Goal: Task Accomplishment & Management: Complete application form

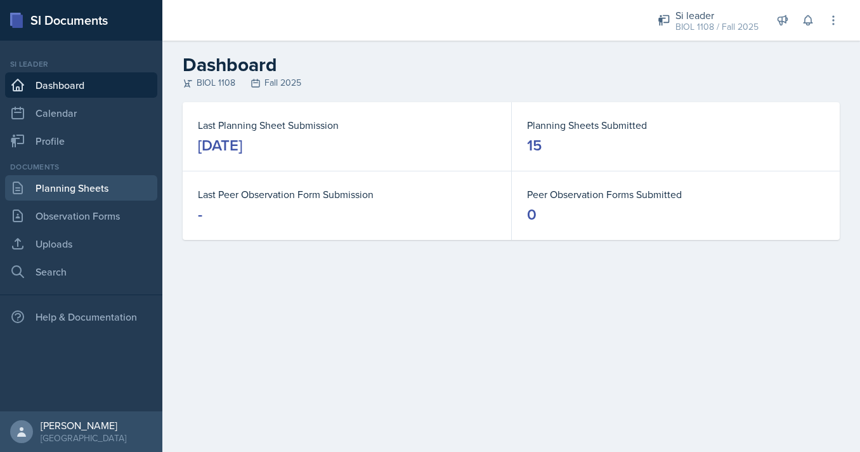
click at [97, 188] on link "Planning Sheets" at bounding box center [81, 187] width 152 height 25
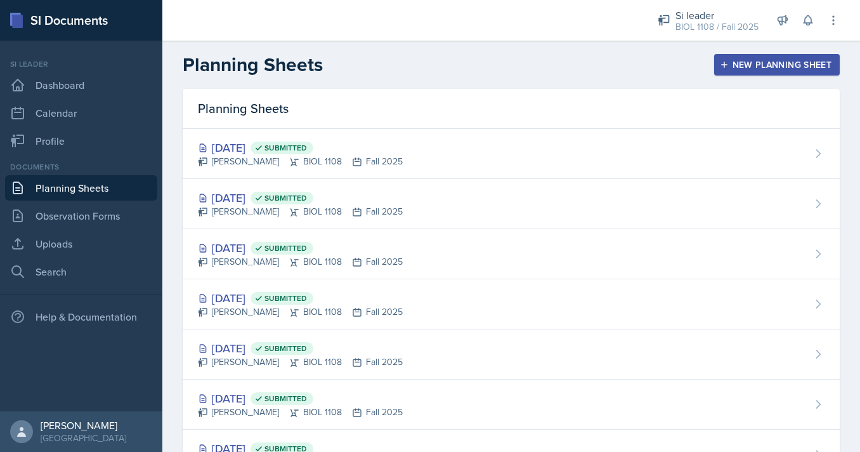
click at [745, 68] on div "New Planning Sheet" at bounding box center [776, 65] width 109 height 10
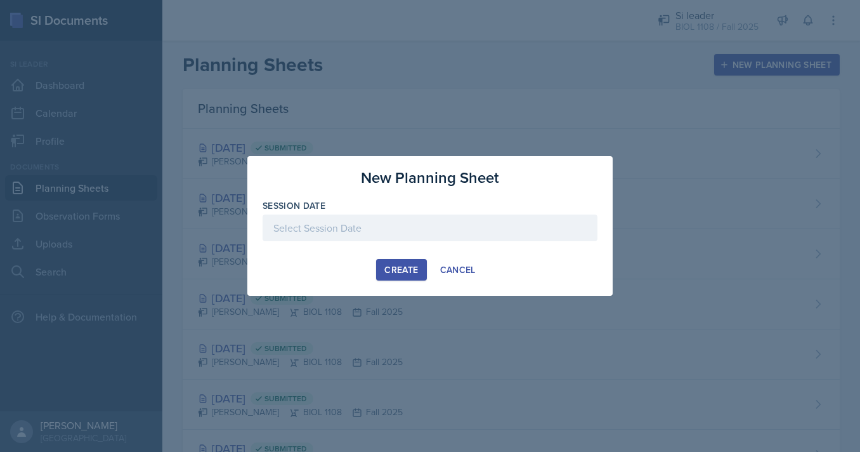
click at [420, 237] on div at bounding box center [430, 227] width 335 height 27
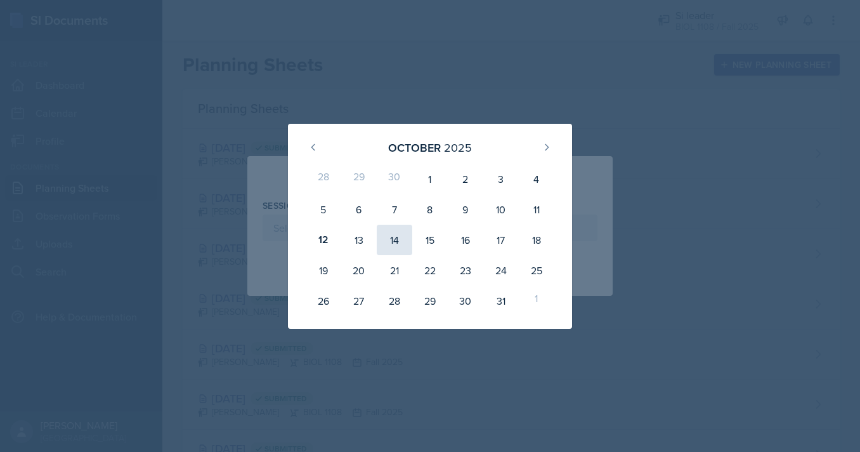
click at [390, 240] on div "14" at bounding box center [395, 240] width 36 height 30
type input "October 14th, 2025"
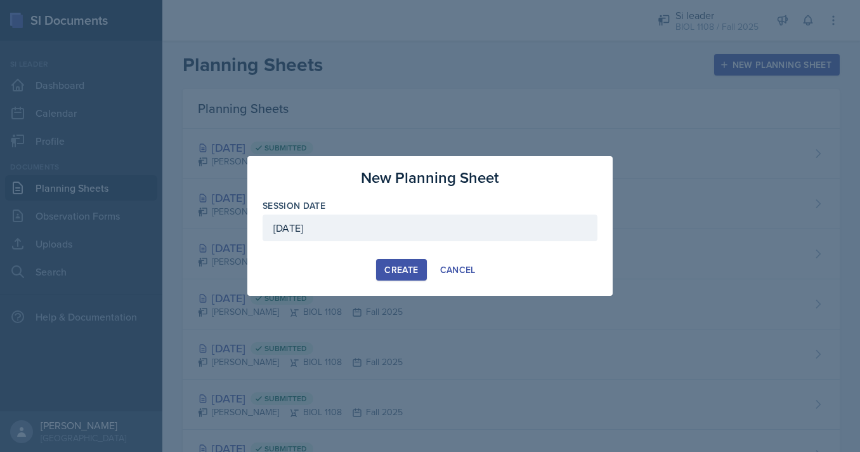
click at [393, 268] on div "Create" at bounding box center [401, 269] width 34 height 10
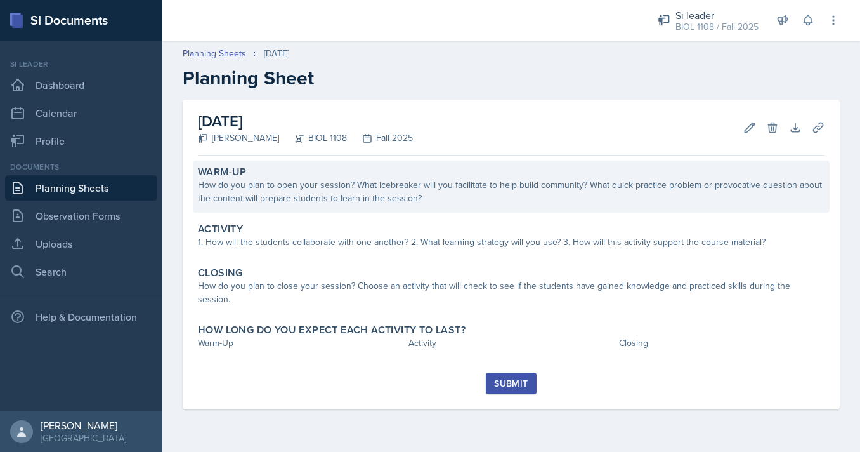
click at [483, 207] on div "Warm-Up How do you plan to open your session? What icebreaker will you facilita…" at bounding box center [511, 186] width 637 height 52
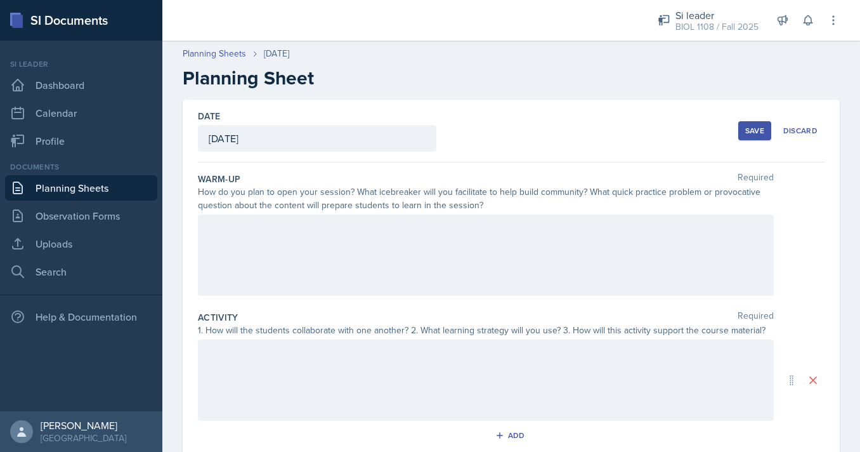
click at [495, 249] on div at bounding box center [486, 254] width 576 height 81
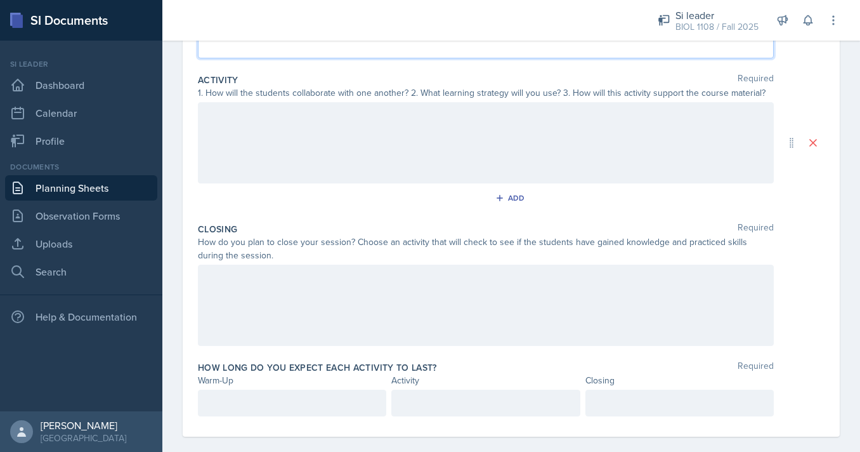
scroll to position [252, 0]
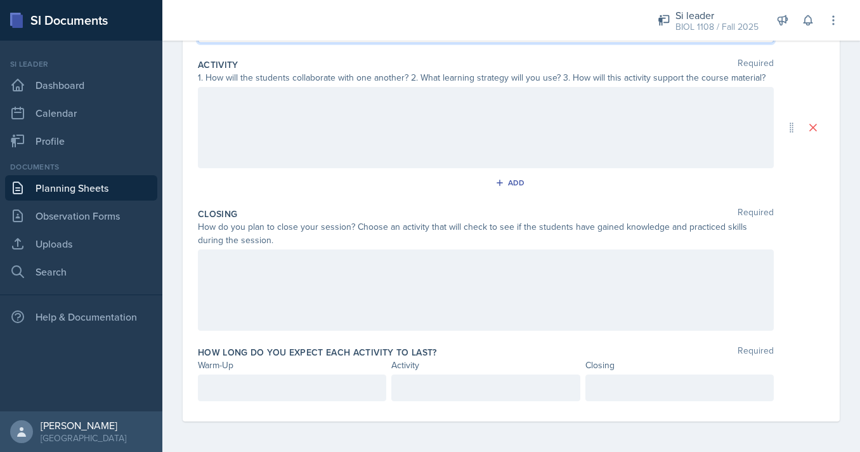
click at [294, 380] on div at bounding box center [292, 387] width 188 height 27
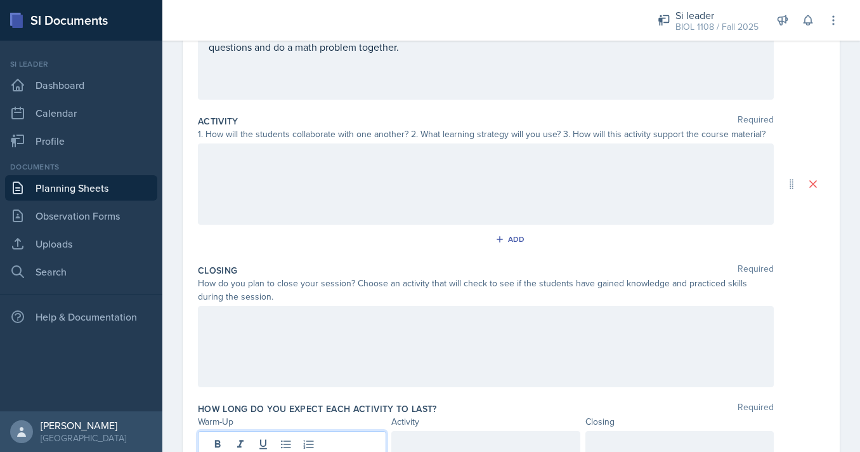
scroll to position [171, 0]
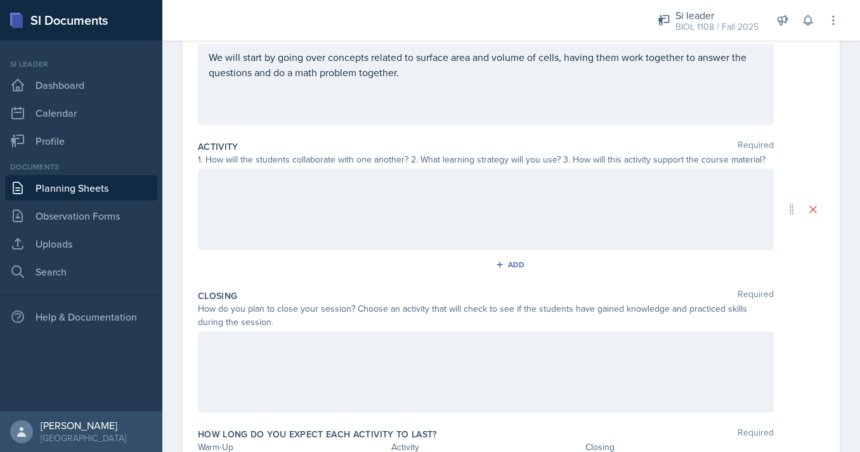
click at [365, 233] on div at bounding box center [486, 209] width 576 height 81
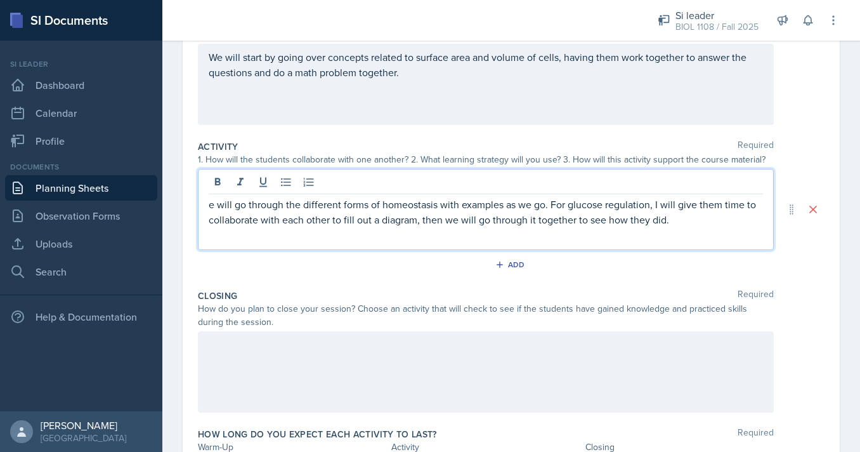
click at [209, 204] on p "e will go through the different forms of homeostasis with examples as we go. Fo…" at bounding box center [486, 212] width 554 height 30
click at [676, 221] on p "We will go through the different forms of homeostasis with examples as we go. F…" at bounding box center [486, 212] width 554 height 30
click at [682, 222] on p "We will go through the different forms of homeostasis with examples as we go. F…" at bounding box center [486, 212] width 554 height 30
click at [379, 206] on p "We will go through the different forms of homeostasis with examples as we go. F…" at bounding box center [486, 212] width 554 height 30
click at [766, 223] on div "We will go through the different forms and concepts of homeostasis with example…" at bounding box center [486, 209] width 576 height 81
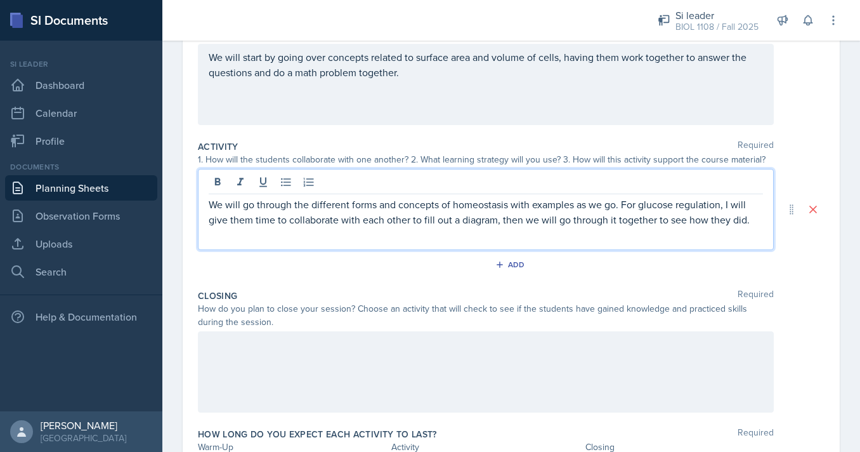
click at [757, 227] on div "We will go through the different forms and concepts of homeostasis with example…" at bounding box center [486, 220] width 554 height 46
click at [752, 220] on p "We will go through the different forms and concepts of homeostasis with example…" at bounding box center [486, 212] width 554 height 30
click at [412, 358] on div at bounding box center [486, 371] width 576 height 81
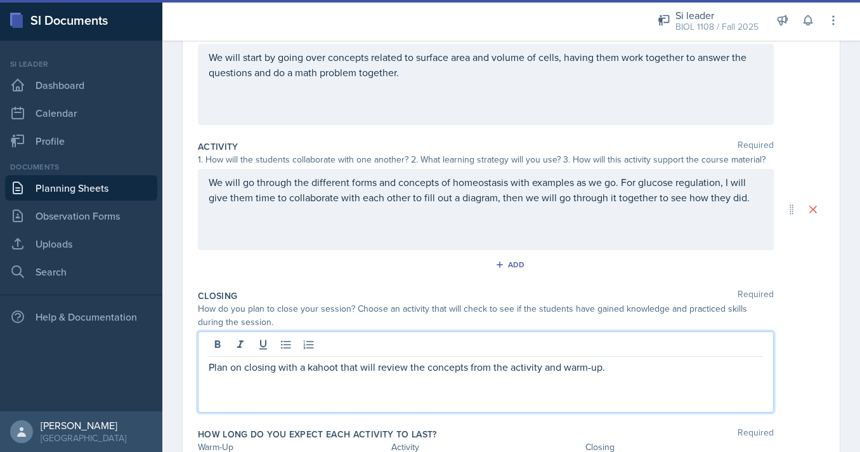
scroll to position [252, 0]
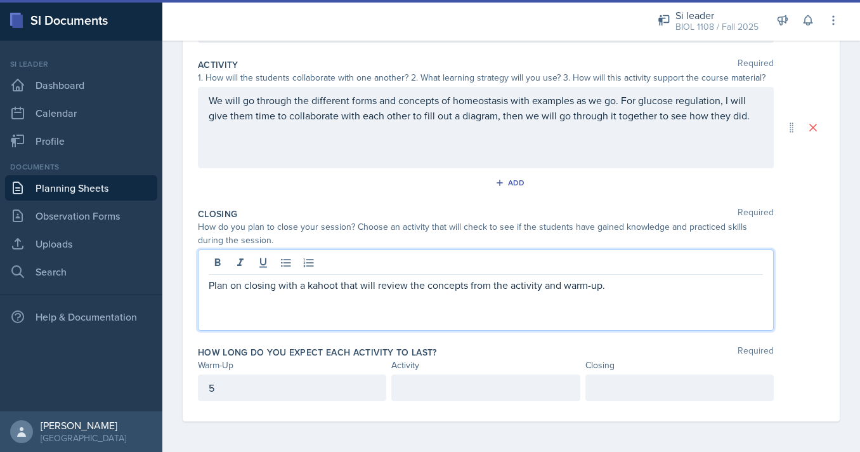
click at [440, 388] on div at bounding box center [485, 387] width 188 height 27
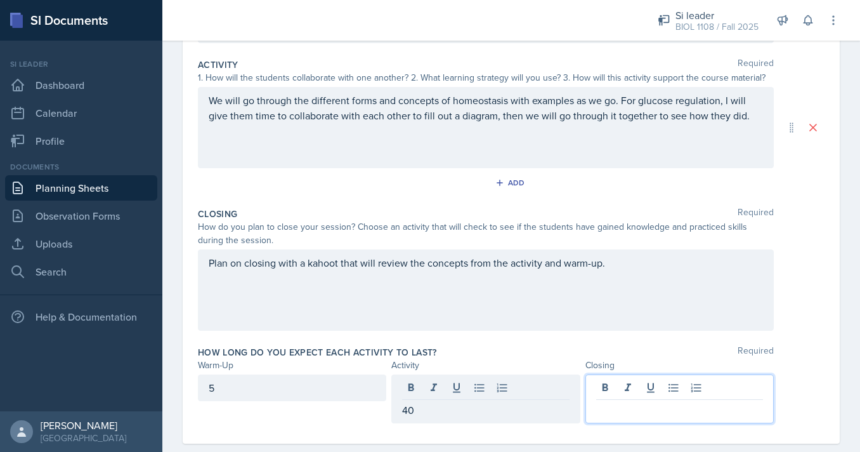
click at [624, 391] on div at bounding box center [679, 398] width 188 height 49
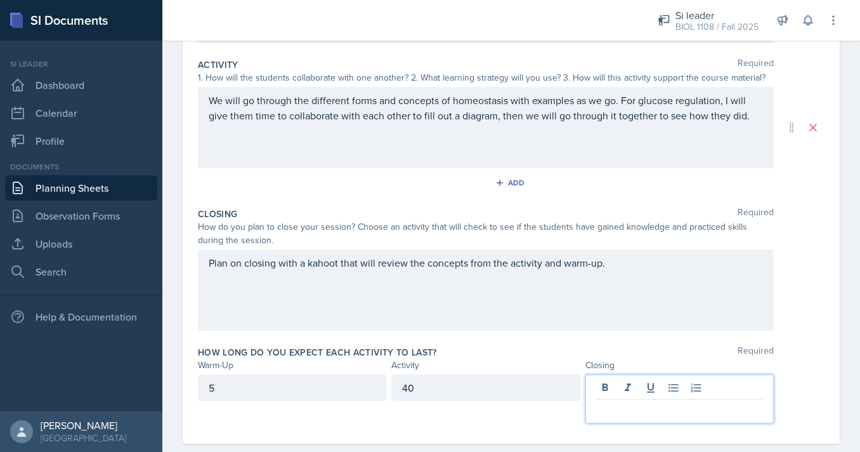
click at [343, 392] on div "5" at bounding box center [292, 387] width 188 height 27
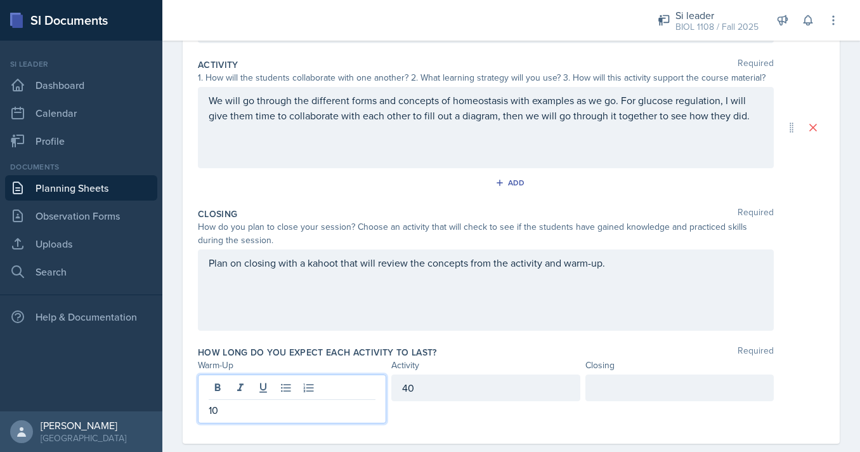
click at [677, 400] on div at bounding box center [679, 387] width 188 height 27
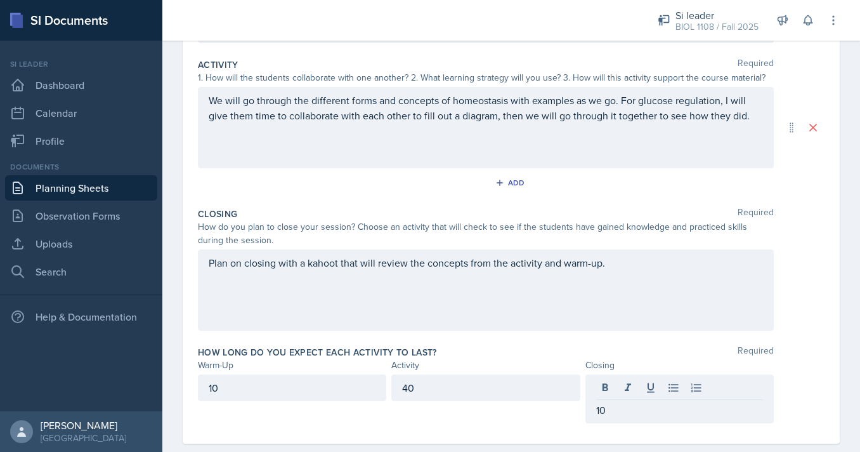
click at [460, 398] on div "40" at bounding box center [485, 387] width 188 height 27
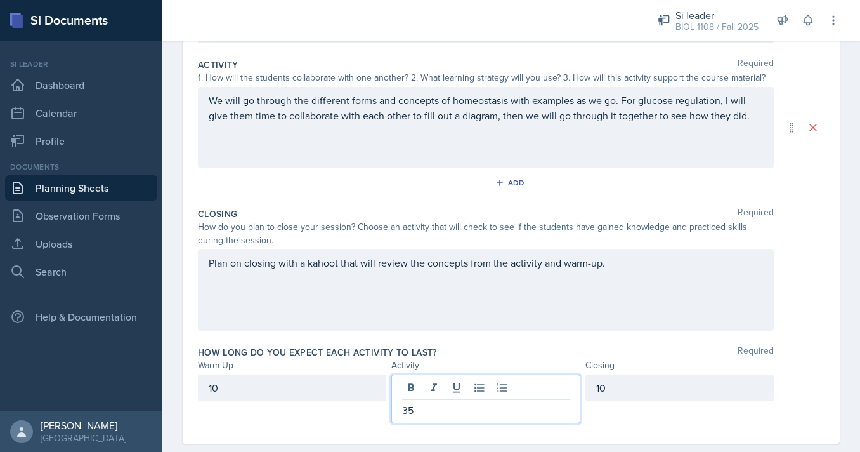
click at [805, 332] on div "Closing Required How do you plan to close your session? Choose an activity that…" at bounding box center [511, 271] width 627 height 138
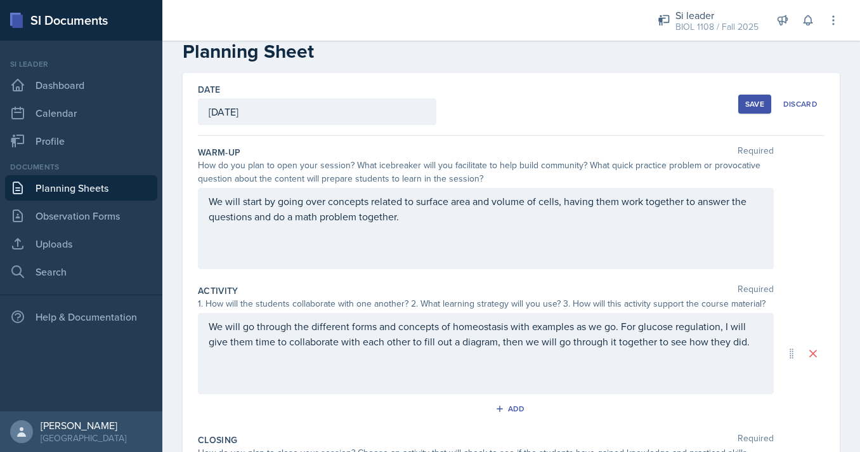
scroll to position [26, 0]
click at [745, 106] on button "Save" at bounding box center [754, 104] width 33 height 19
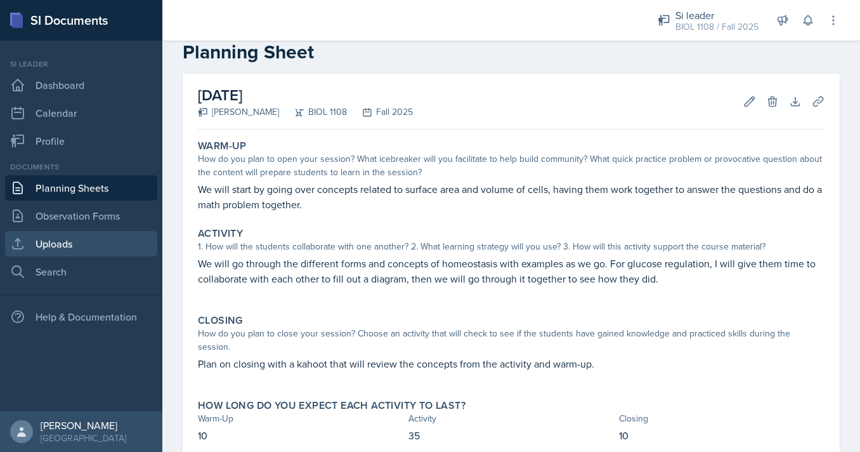
click at [70, 249] on link "Uploads" at bounding box center [81, 243] width 152 height 25
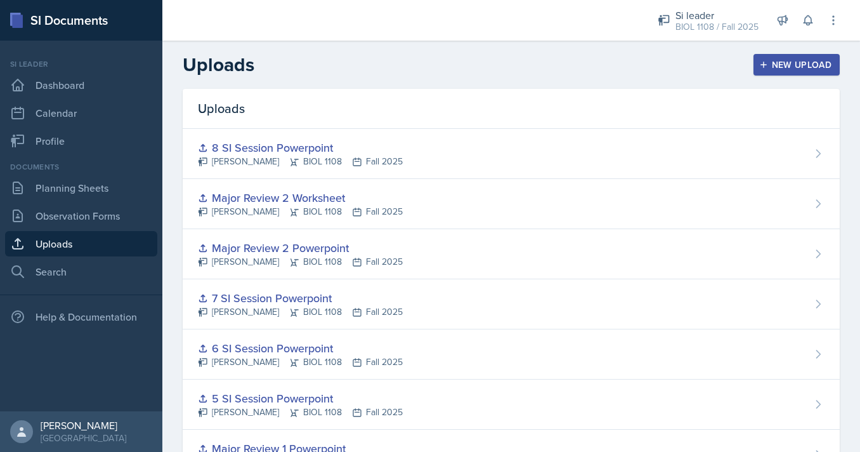
click at [790, 70] on div "New Upload" at bounding box center [797, 65] width 70 height 10
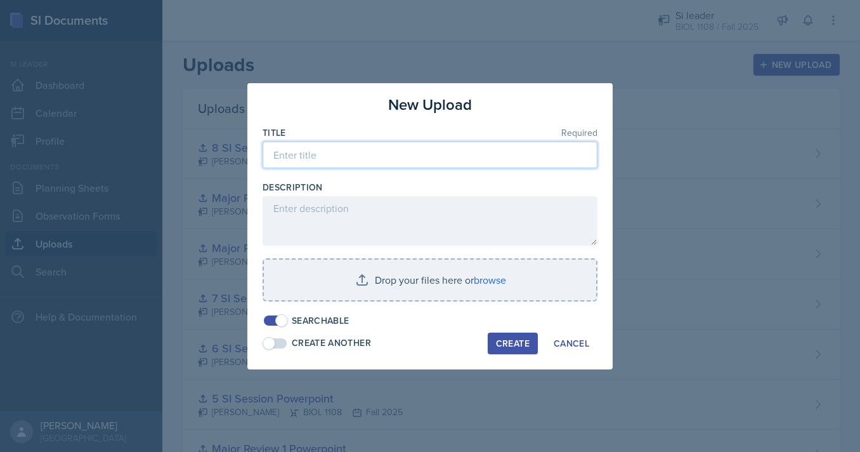
click at [398, 162] on input at bounding box center [430, 154] width 335 height 27
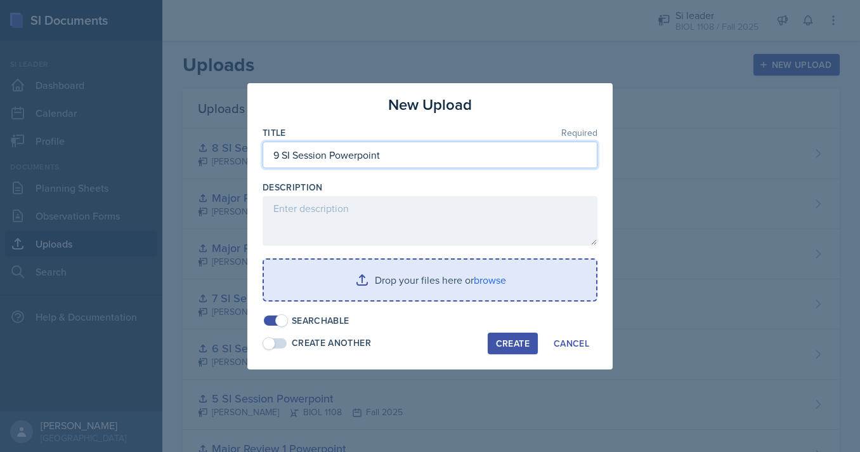
type input "9 SI Session Powerpoint"
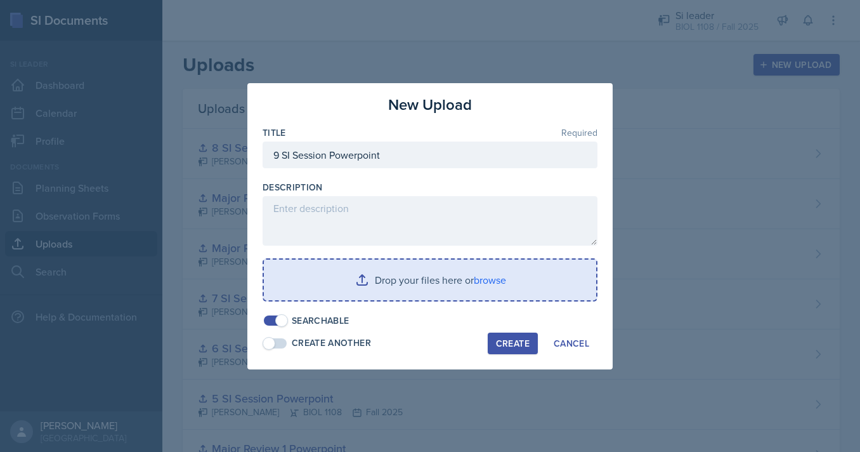
click at [405, 273] on input "file" at bounding box center [430, 279] width 332 height 41
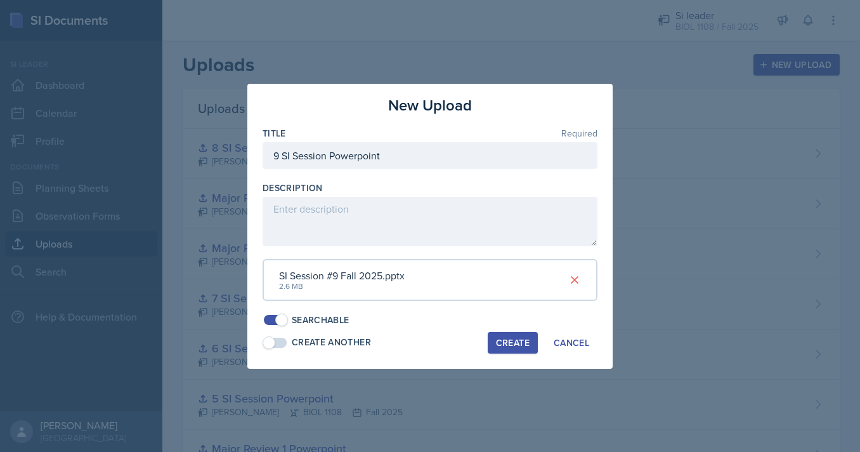
click at [509, 337] on div "Create" at bounding box center [513, 342] width 34 height 10
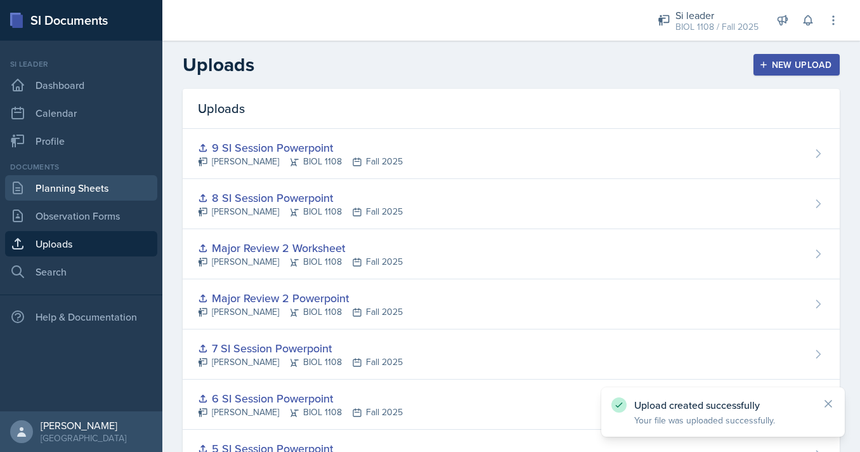
click at [46, 185] on link "Planning Sheets" at bounding box center [81, 187] width 152 height 25
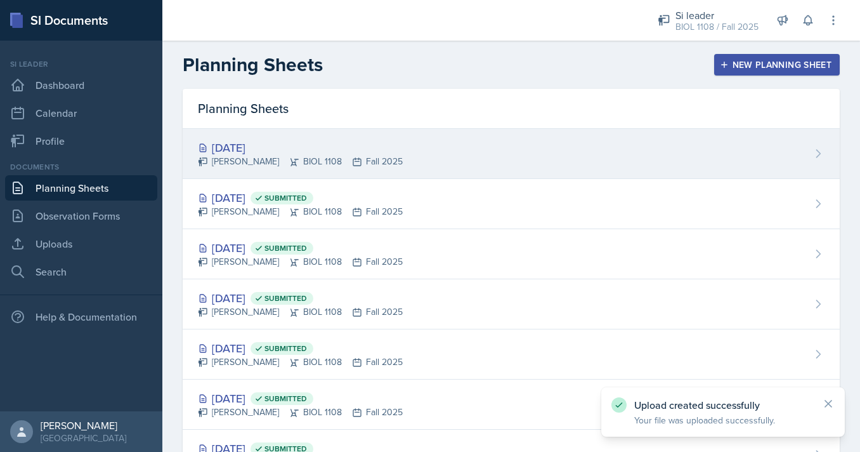
click at [386, 146] on div "Oct 14th, 2025" at bounding box center [300, 147] width 205 height 17
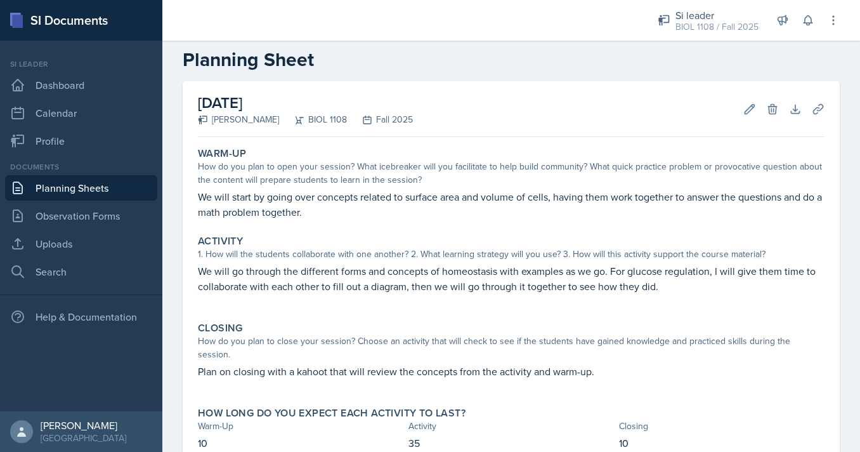
scroll to position [18, 0]
click at [824, 111] on icon at bounding box center [818, 109] width 13 height 13
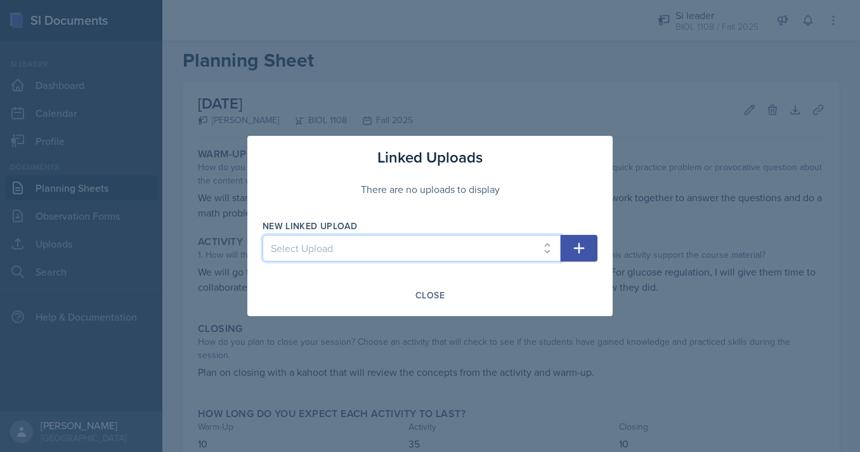
click at [263, 235] on select "Select Upload 1 SI session powerpoint 2 SI Session Powerpoint 3 SI Session Powe…" at bounding box center [412, 248] width 298 height 27
select select "9b14c150-a036-41b1-9fb8-df9b20d53d14"
click option "9 SI Session Powerpoint" at bounding box center [0, 0] width 0 height 0
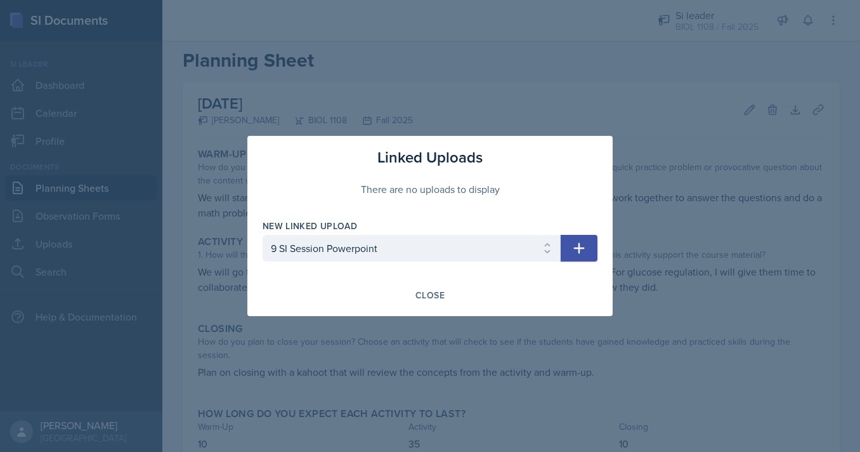
click at [582, 252] on icon "button" at bounding box center [578, 247] width 15 height 15
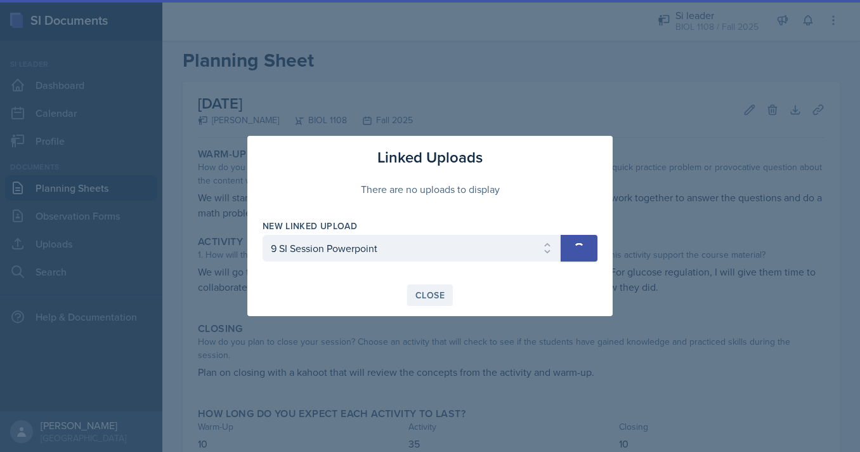
select select
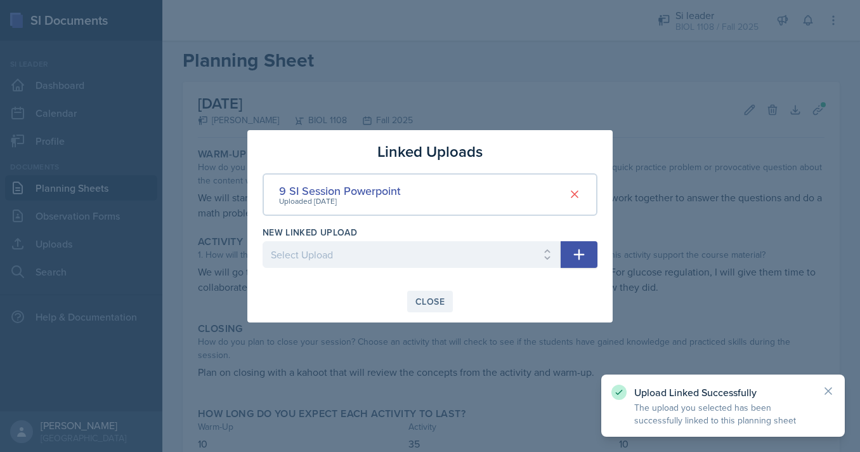
click at [438, 296] on div "Close" at bounding box center [429, 301] width 29 height 10
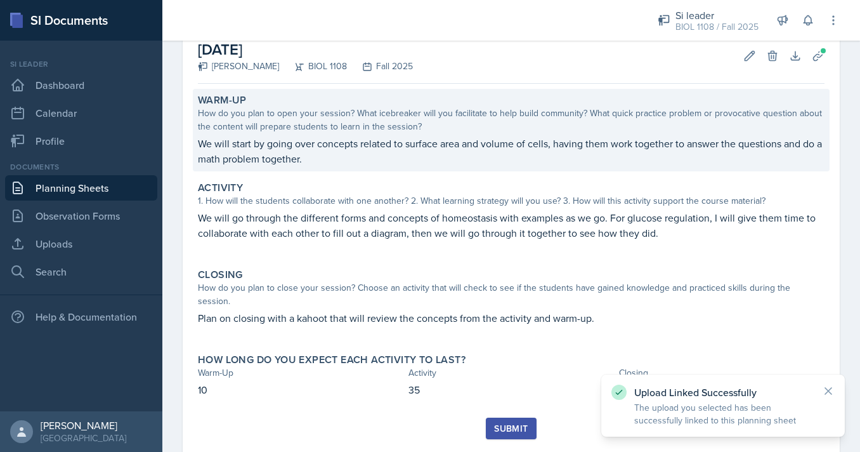
scroll to position [91, 0]
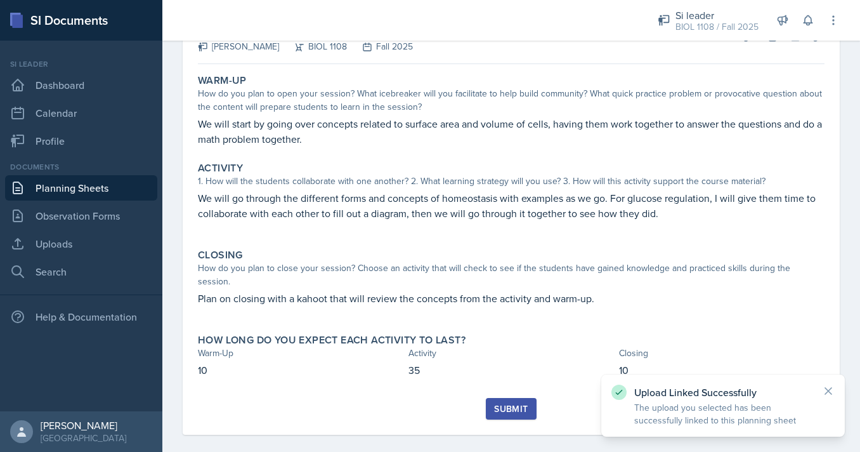
click at [528, 403] on div "Submit" at bounding box center [511, 408] width 34 height 10
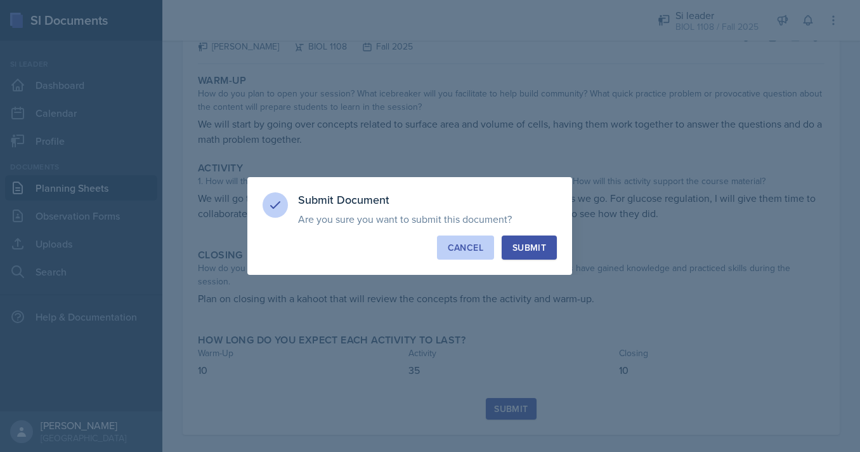
click at [463, 245] on div "Cancel" at bounding box center [466, 247] width 36 height 13
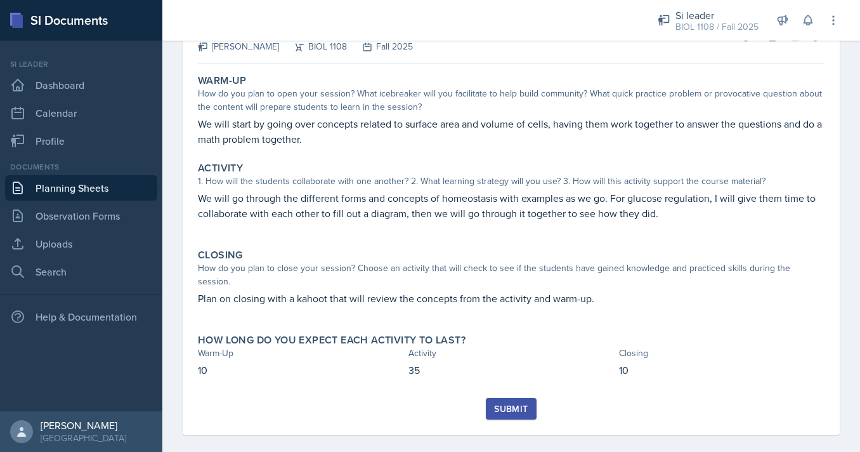
click at [499, 403] on div "Submit" at bounding box center [511, 408] width 34 height 10
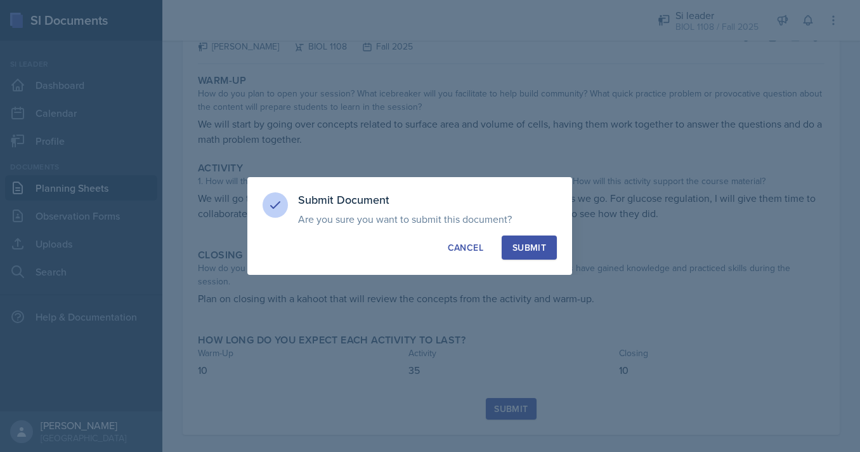
click at [551, 261] on div "Submit Document Are you sure you want to submit this document? This document wi…" at bounding box center [409, 226] width 325 height 98
click at [545, 253] on div "Submit" at bounding box center [529, 247] width 34 height 13
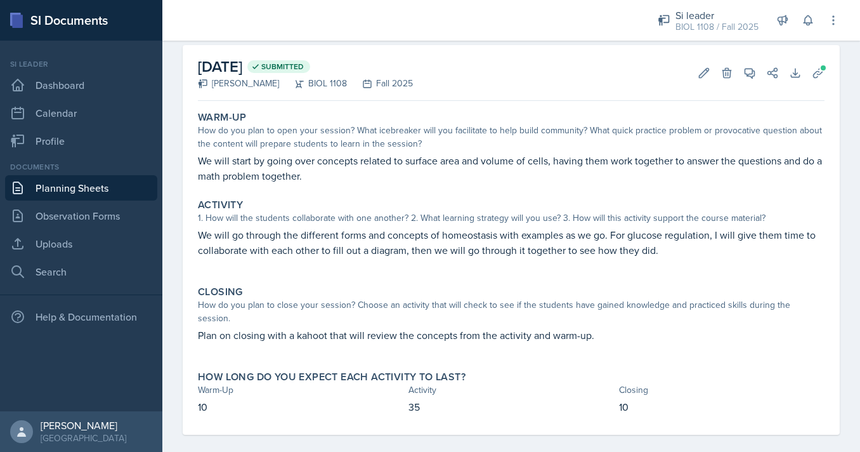
scroll to position [0, 0]
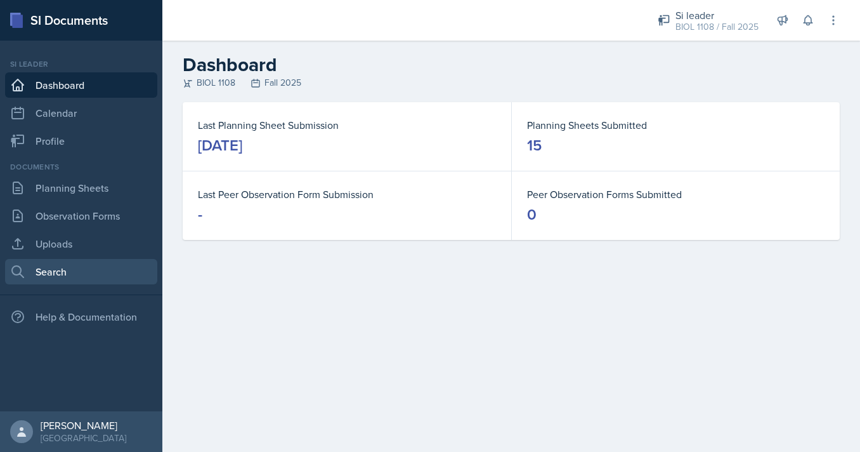
click at [74, 263] on link "Search" at bounding box center [81, 271] width 152 height 25
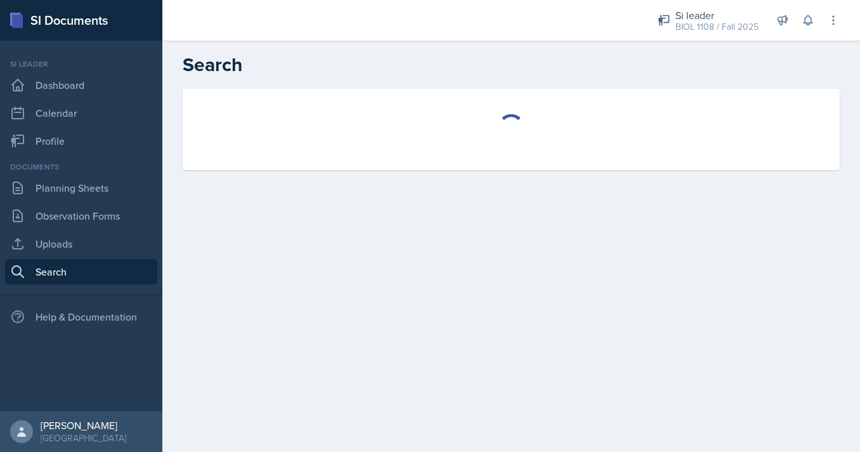
select select "all"
select select "1"
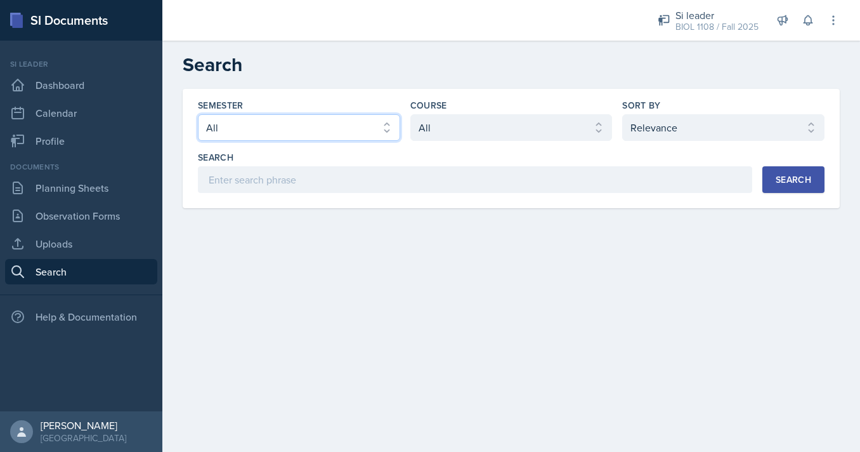
click option "Fall 2025" at bounding box center [0, 0] width 0 height 0
click at [495, 142] on div "Semester Select semester All Fall 2025 Summer 2025 Spring 2025 Fall 2024 Summer…" at bounding box center [511, 146] width 627 height 94
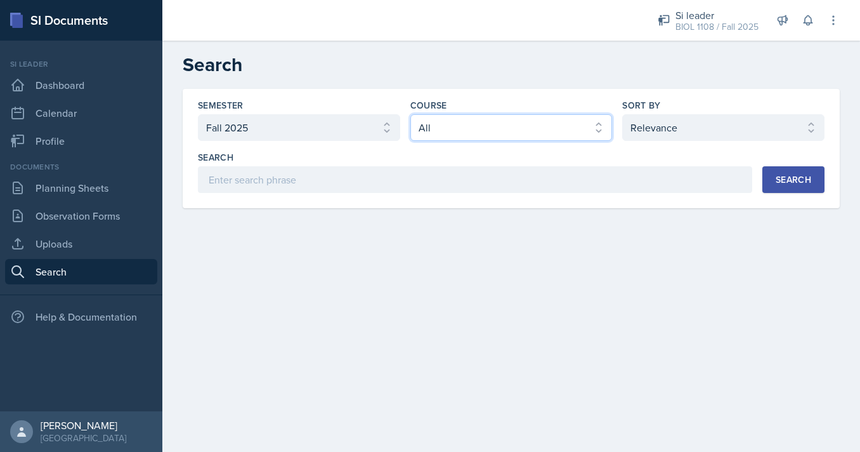
click at [410, 114] on select "Select course All ACCT 2101 ACCT 2102 ACCT 4050 ANTH 1102 ANTH 3301 ARCH 1000 A…" at bounding box center [511, 127] width 202 height 27
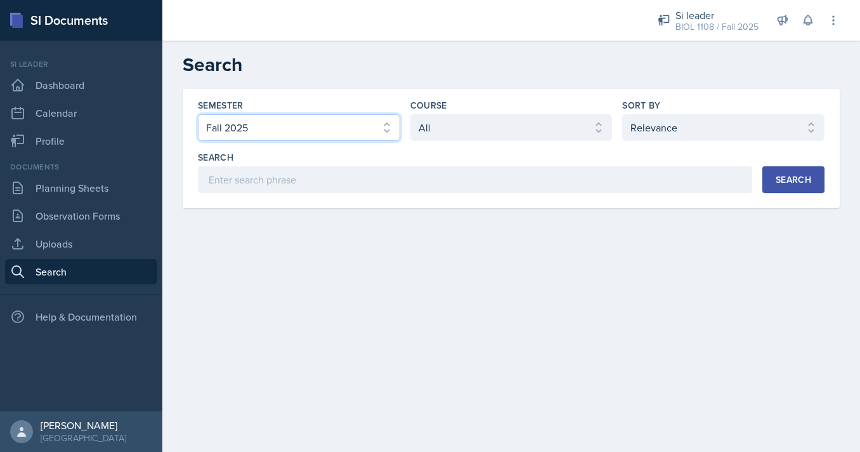
select select "e2039551-f485-4c1b-a525-5b9893bb04c4"
click option "Spring 2025" at bounding box center [0, 0] width 0 height 0
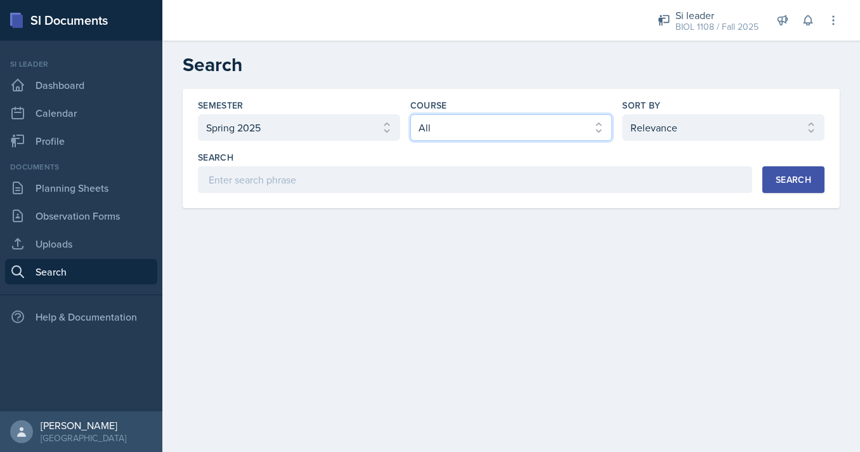
click at [410, 114] on select "Select course All ACCT 2101 ACCT 2102 ACCT 4050 ANTH 1102 ANTH 3301 ARCH 1000 A…" at bounding box center [511, 127] width 202 height 27
select select "5fcd17bf-4c83-4ef3-b338-22f7dd783e60"
click option "BIOL 1108" at bounding box center [0, 0] width 0 height 0
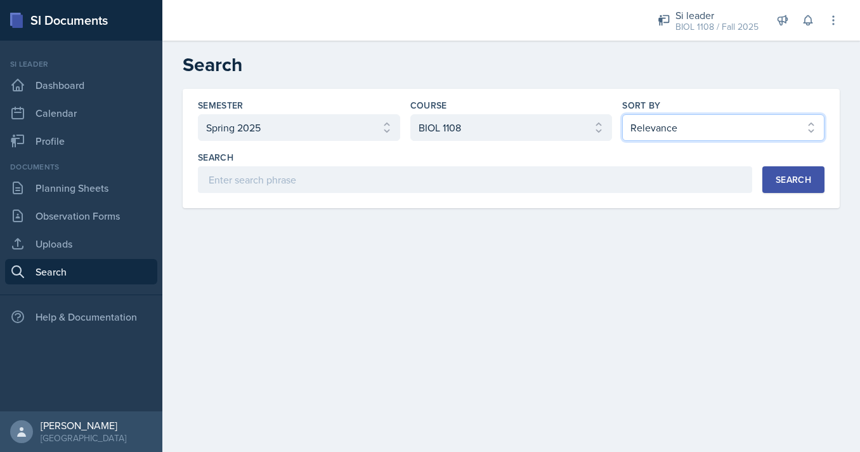
select select "2"
click option "Document Date (Asc)" at bounding box center [0, 0] width 0 height 0
click at [787, 170] on button "Search" at bounding box center [793, 179] width 62 height 27
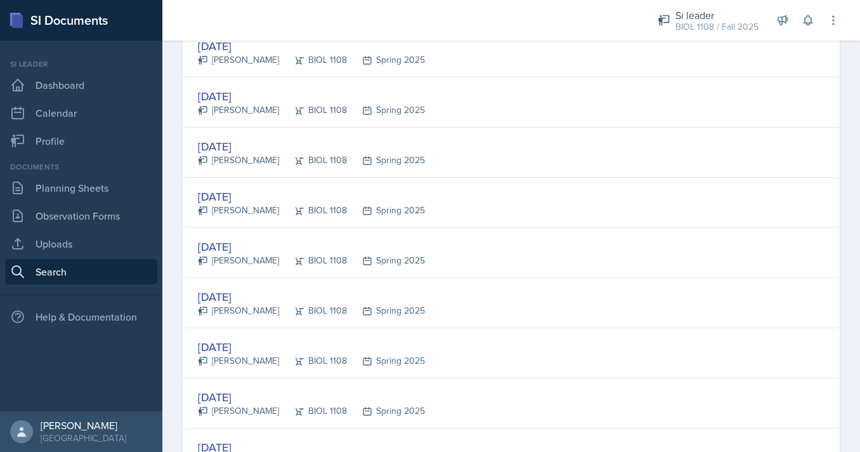
scroll to position [1003, 0]
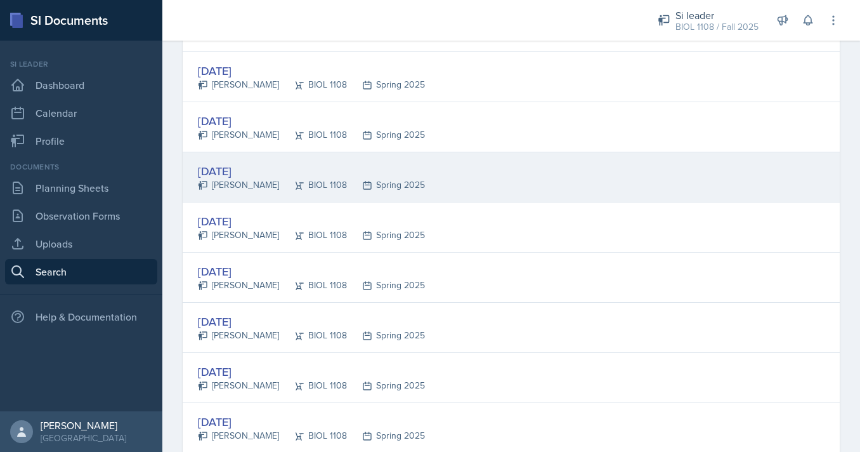
click at [338, 185] on div "BIOL 1108" at bounding box center [313, 184] width 68 height 13
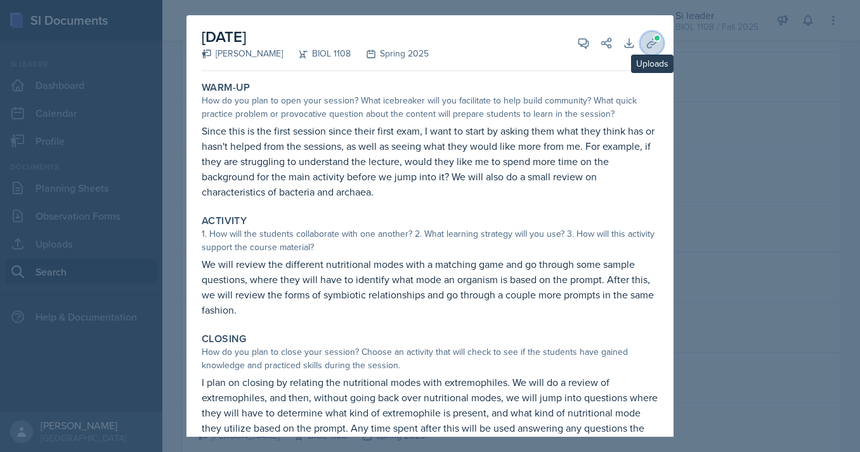
click at [651, 42] on icon at bounding box center [652, 43] width 13 height 13
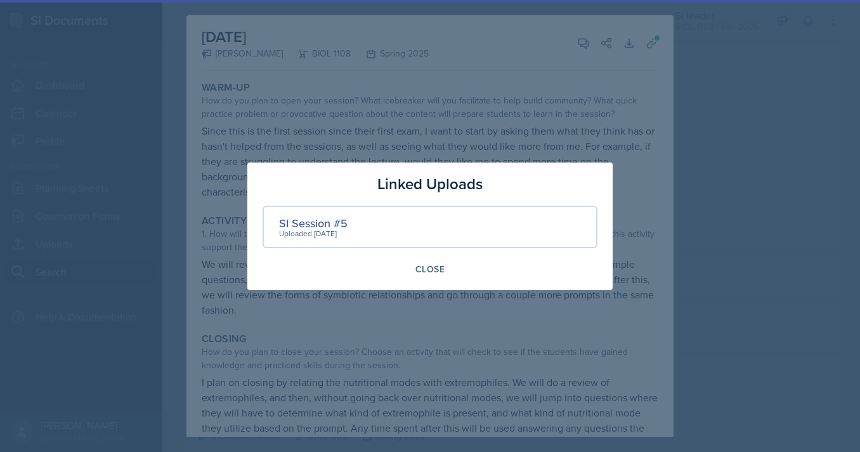
click at [674, 98] on div at bounding box center [430, 226] width 860 height 452
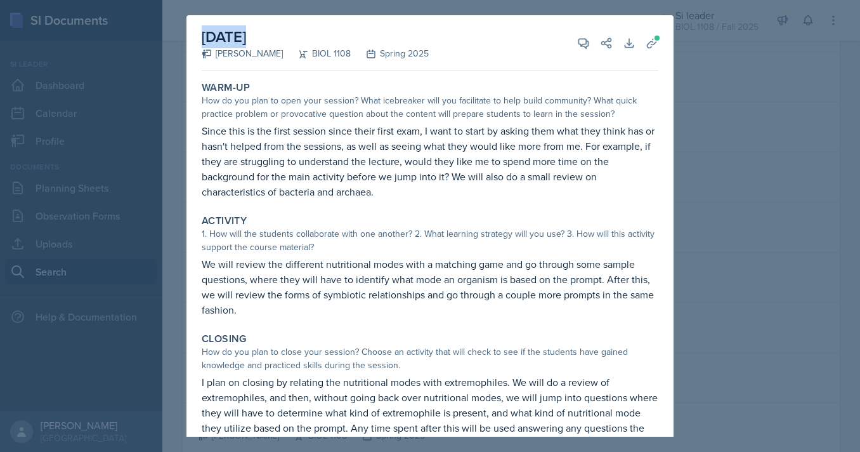
click at [700, 119] on div "[DATE] [PERSON_NAME] BIOL 1108 Spring 2025 View Comments Comments Send Share Do…" at bounding box center [430, 226] width 860 height 452
click at [700, 171] on div at bounding box center [430, 226] width 860 height 452
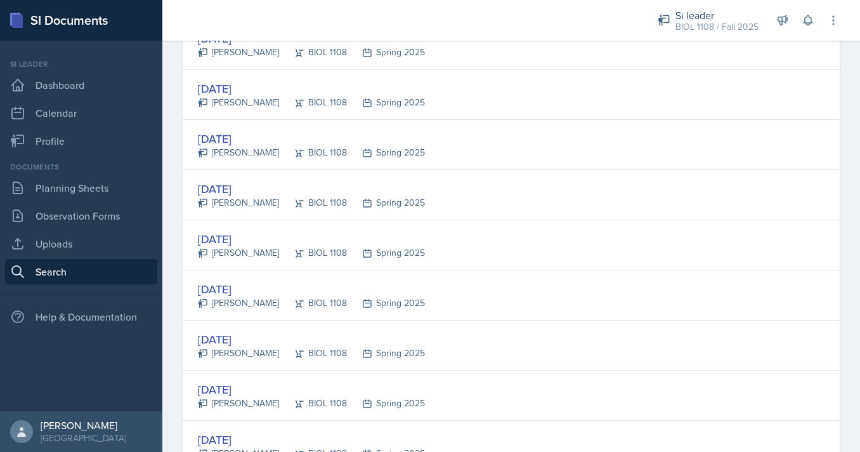
scroll to position [1687, 0]
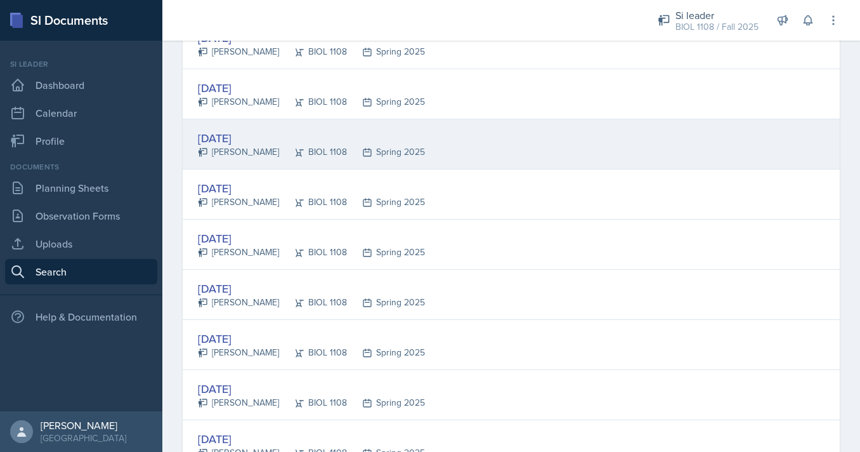
click at [482, 156] on div "[DATE] [PERSON_NAME] BIOL 1108 Spring 2025" at bounding box center [511, 144] width 657 height 50
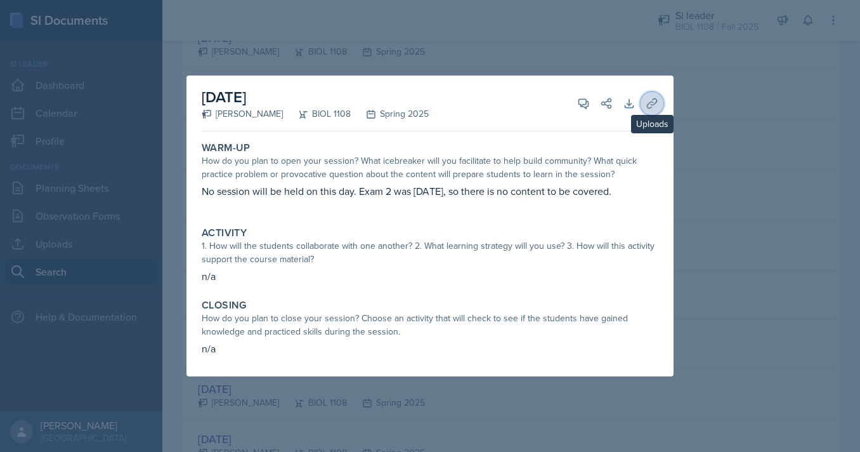
click at [653, 98] on icon at bounding box center [652, 103] width 13 height 13
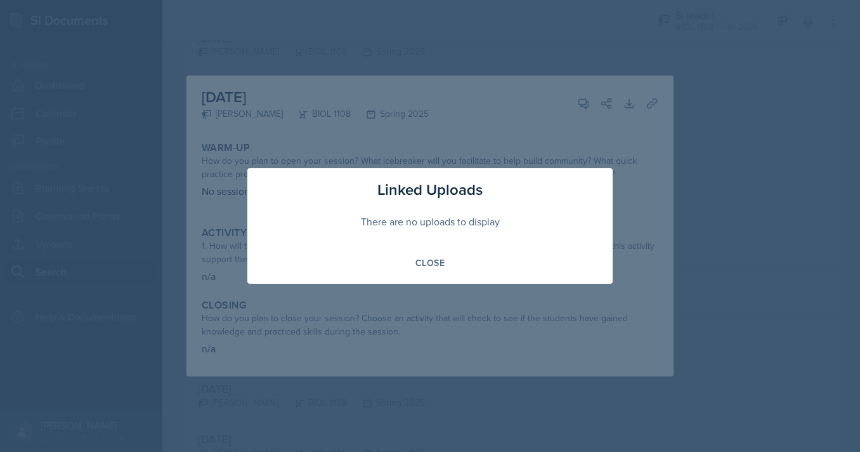
click at [741, 156] on div at bounding box center [430, 226] width 860 height 452
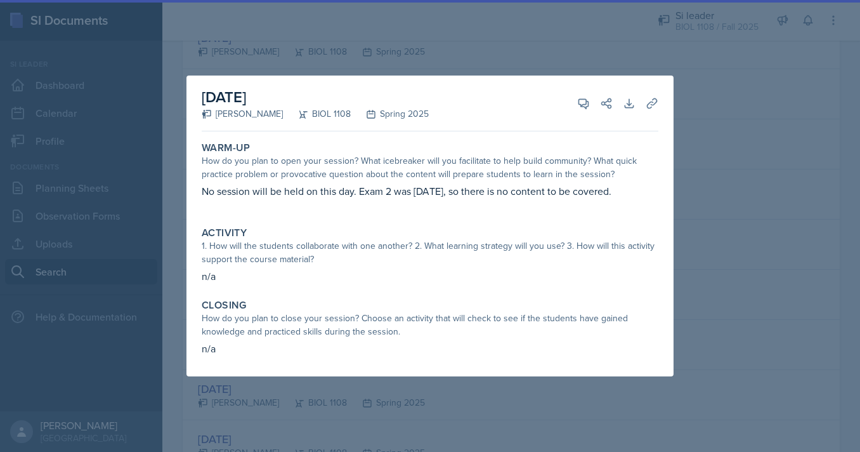
click at [739, 165] on div at bounding box center [430, 226] width 860 height 452
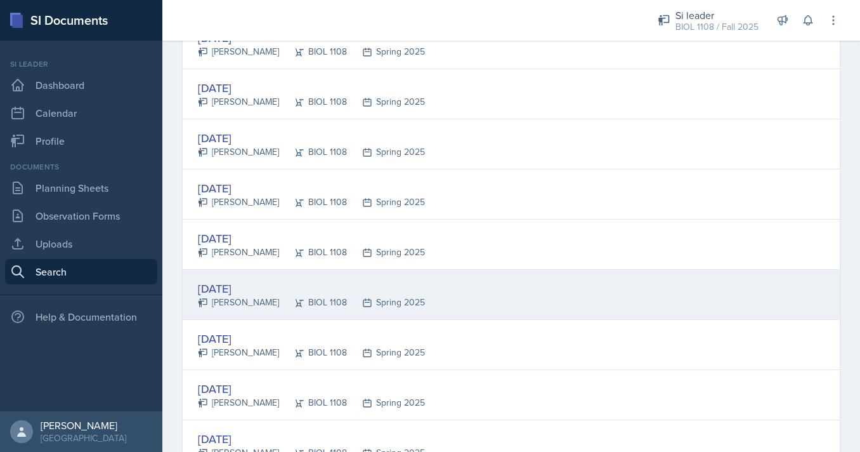
click at [398, 301] on div "Spring 2025" at bounding box center [386, 302] width 78 height 13
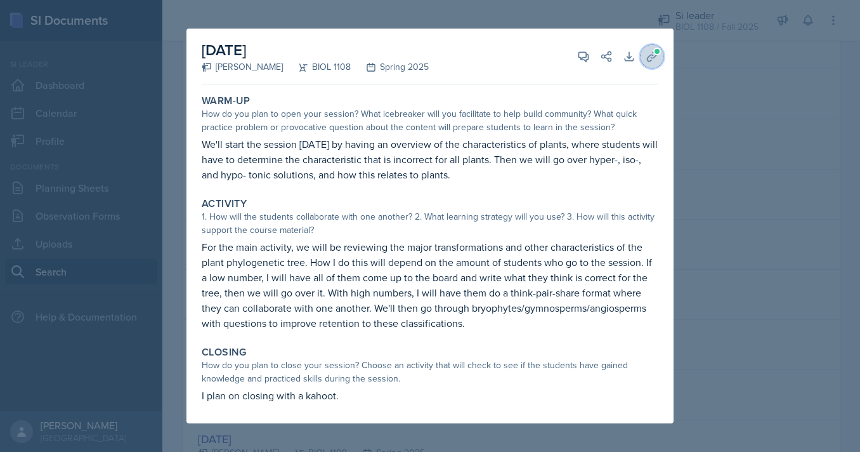
click at [652, 58] on icon at bounding box center [652, 56] width 10 height 10
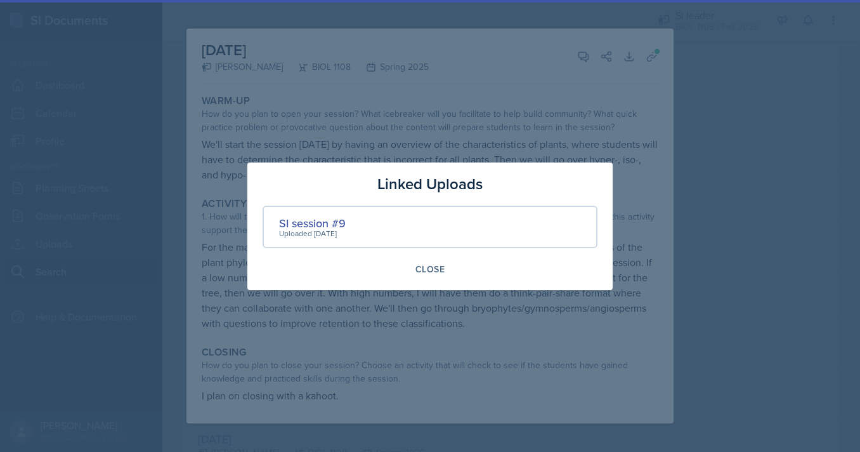
click at [712, 161] on div at bounding box center [430, 226] width 860 height 452
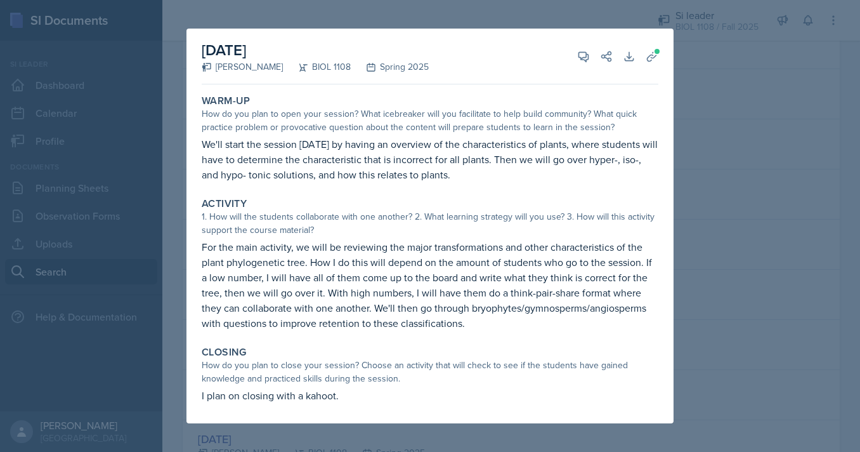
click at [712, 183] on div at bounding box center [430, 226] width 860 height 452
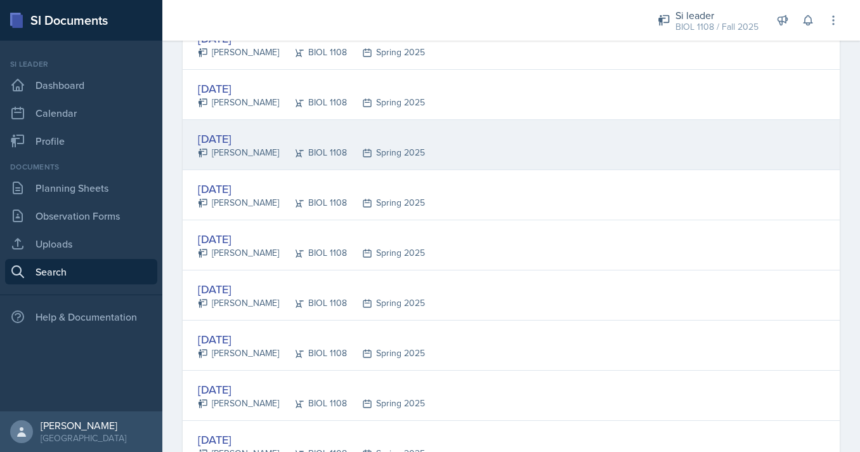
scroll to position [2040, 0]
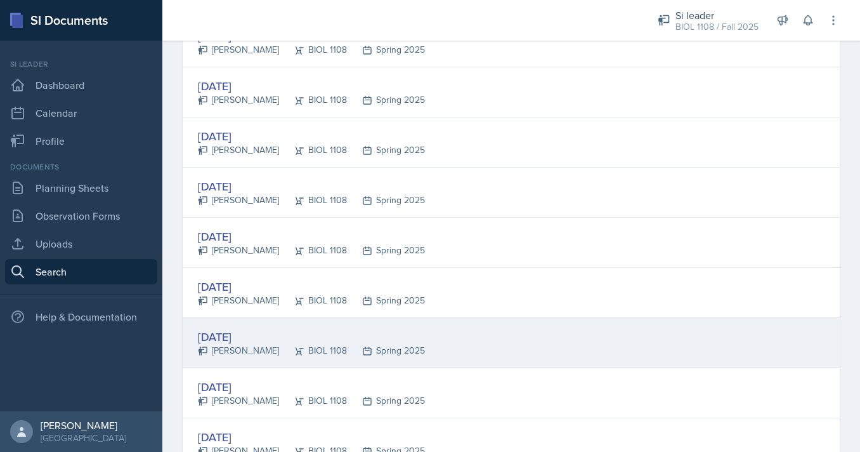
click at [446, 331] on div "[DATE] [PERSON_NAME] BIOL 1108 Spring 2025" at bounding box center [511, 343] width 657 height 50
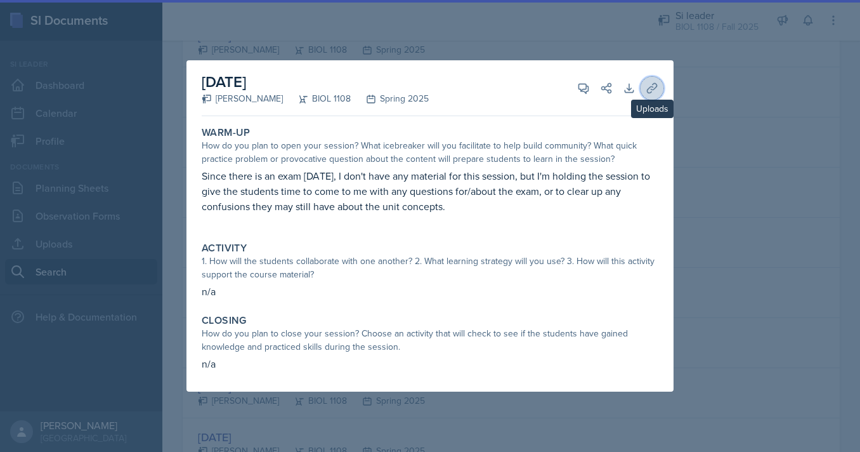
click at [653, 86] on icon at bounding box center [652, 88] width 13 height 13
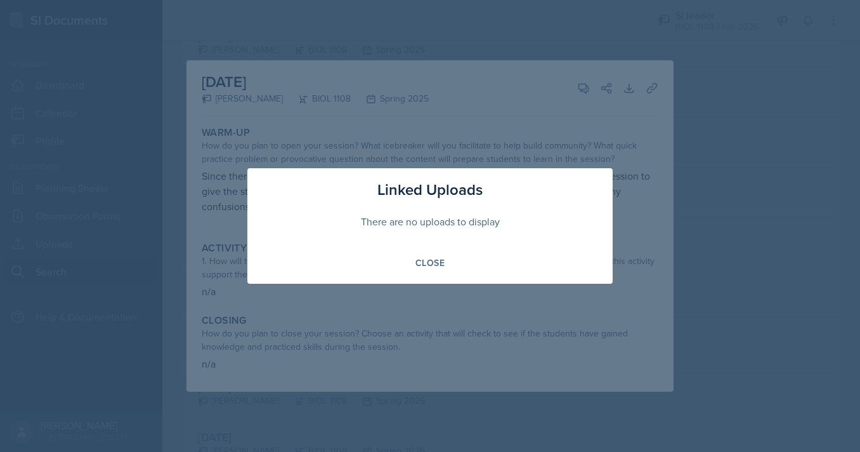
click at [705, 161] on div at bounding box center [430, 226] width 860 height 452
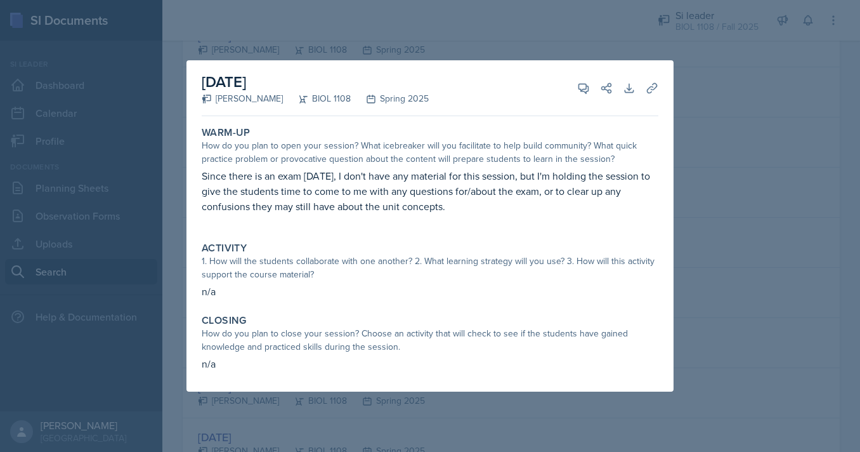
click at [706, 190] on div at bounding box center [430, 226] width 860 height 452
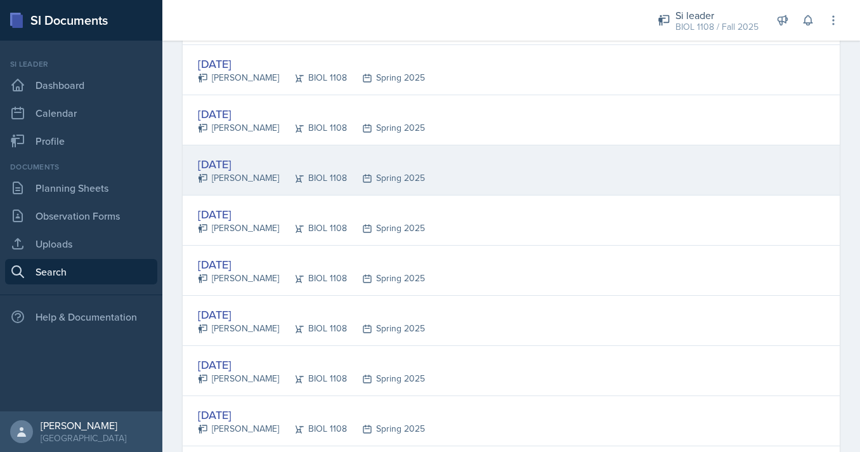
scroll to position [2173, 0]
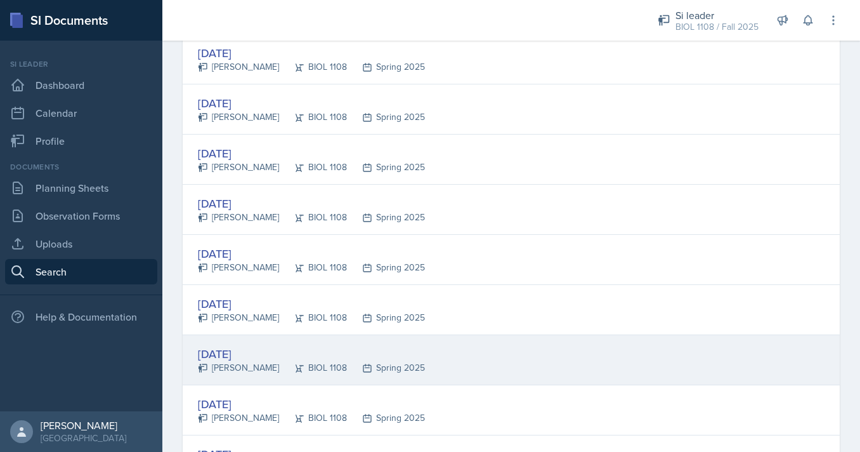
click at [437, 354] on div "[DATE] [PERSON_NAME] BIOL 1108 Spring 2025" at bounding box center [511, 360] width 657 height 50
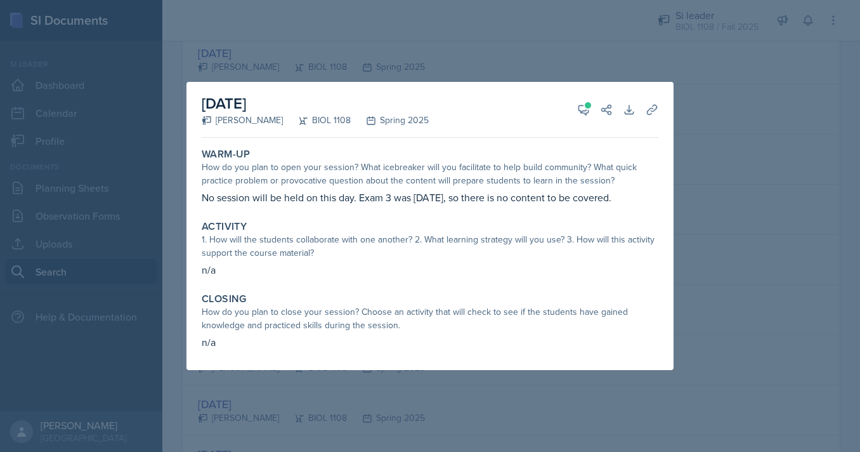
click at [695, 148] on div at bounding box center [430, 226] width 860 height 452
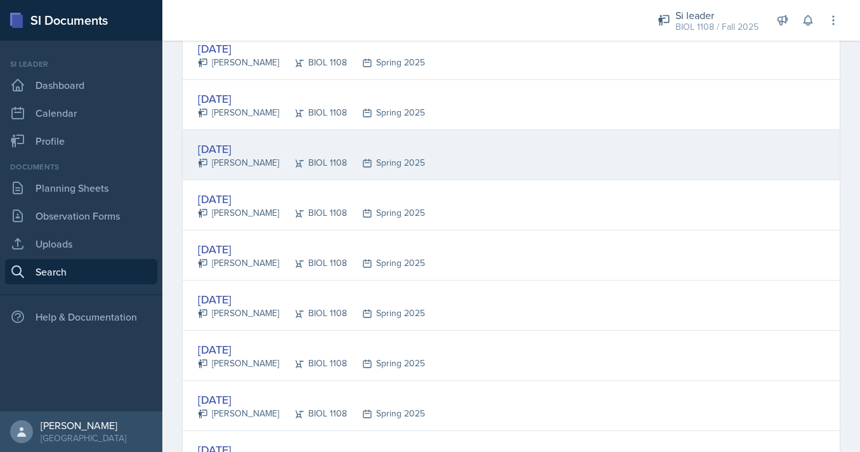
scroll to position [2308, 0]
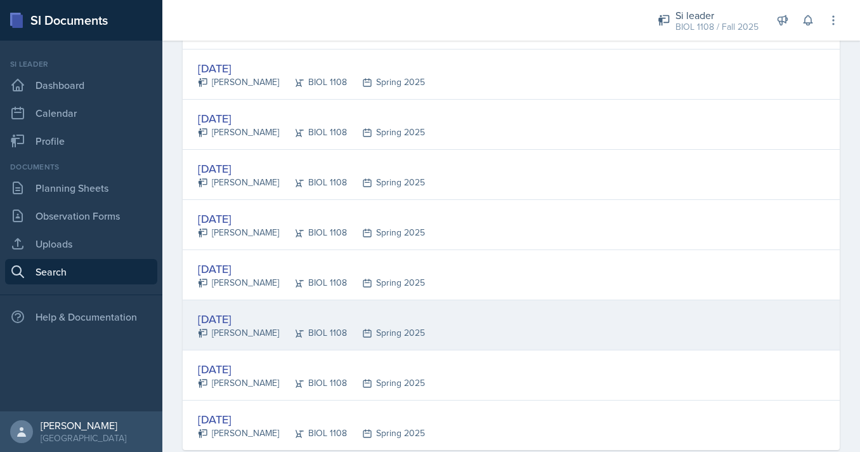
click at [415, 317] on div "[DATE]" at bounding box center [311, 318] width 227 height 17
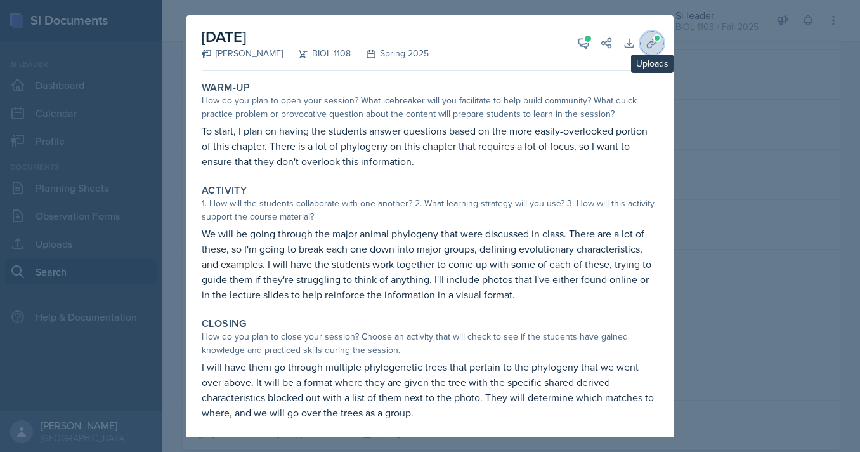
click at [660, 50] on button "Uploads" at bounding box center [652, 43] width 23 height 23
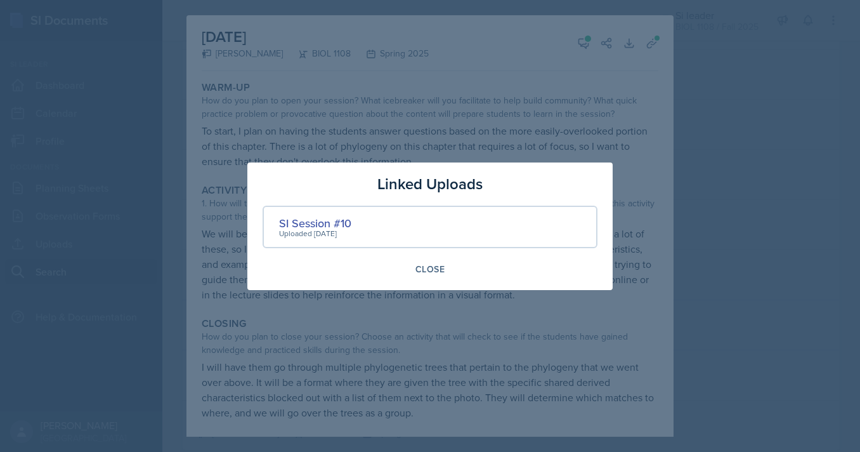
click at [660, 51] on div at bounding box center [430, 226] width 860 height 452
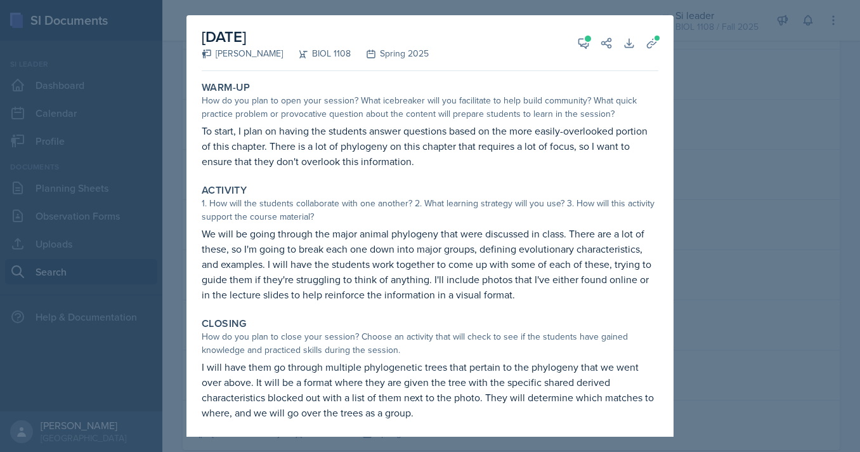
click at [718, 214] on div at bounding box center [430, 226] width 860 height 452
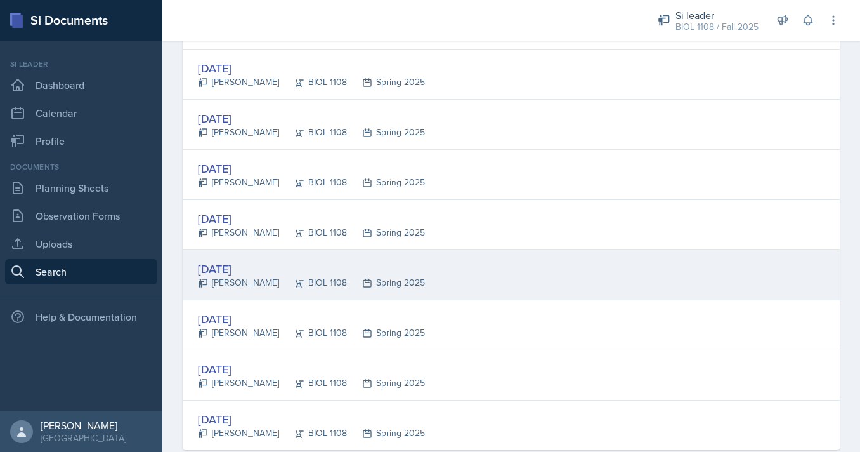
scroll to position [2387, 0]
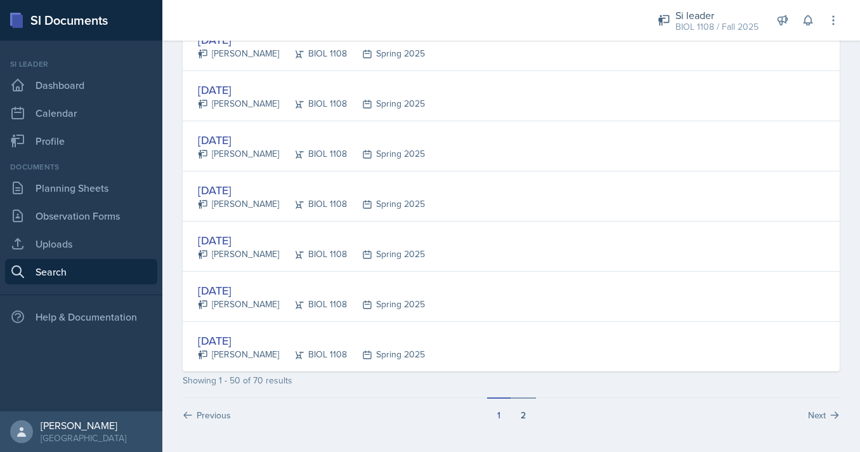
click at [519, 414] on button "2" at bounding box center [523, 409] width 25 height 24
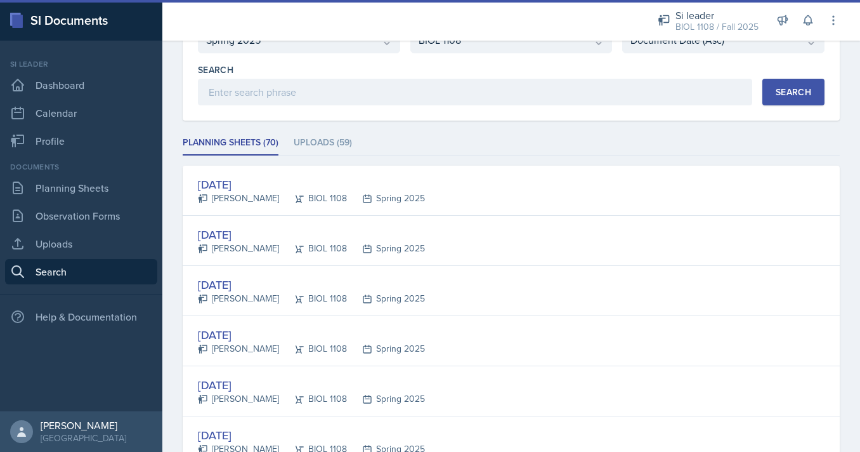
scroll to position [91, 0]
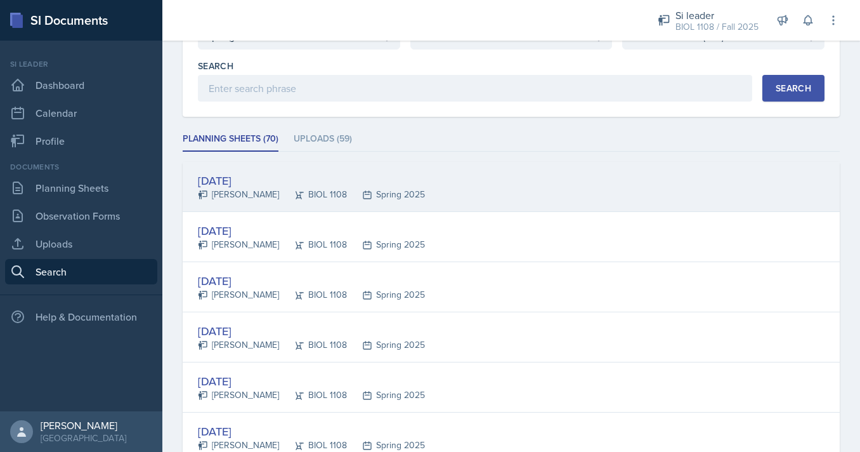
click at [486, 178] on div "[DATE] [PERSON_NAME] BIOL 1108 Spring 2025" at bounding box center [511, 187] width 657 height 50
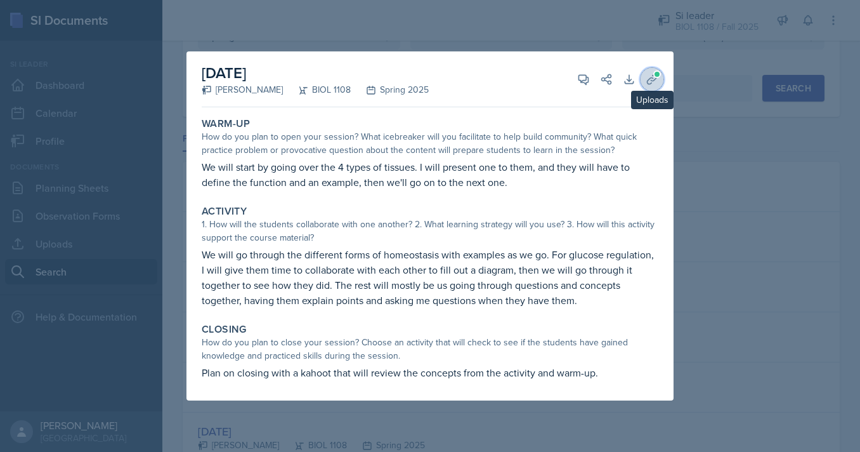
click at [651, 72] on button "Uploads" at bounding box center [652, 79] width 23 height 23
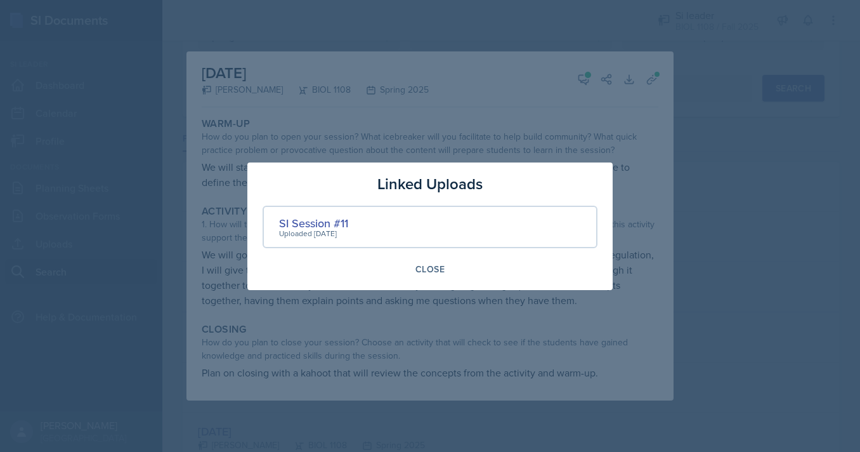
click at [623, 107] on div at bounding box center [430, 226] width 860 height 452
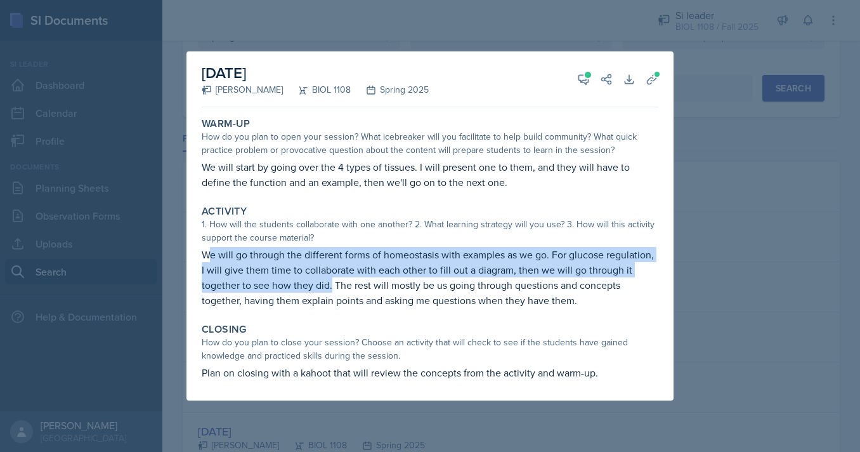
drag, startPoint x: 206, startPoint y: 260, endPoint x: 332, endPoint y: 284, distance: 127.8
click at [332, 284] on p "We will go through the different forms of homeostasis with examples as we go. F…" at bounding box center [430, 277] width 457 height 61
copy p "e will go through the different forms of homeostasis with examples as we go. Fo…"
click at [332, 284] on p "We will go through the different forms of homeostasis with examples as we go. F…" at bounding box center [430, 277] width 457 height 61
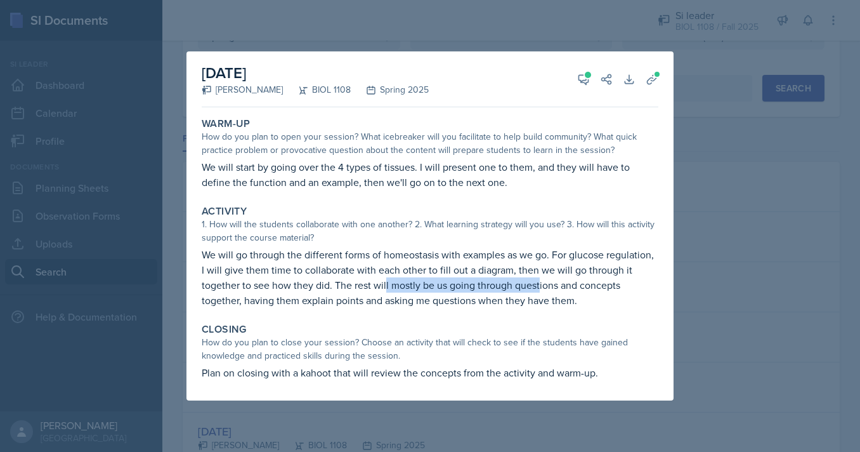
drag, startPoint x: 388, startPoint y: 287, endPoint x: 540, endPoint y: 286, distance: 152.9
click at [541, 286] on p "We will go through the different forms of homeostasis with examples as we go. F…" at bounding box center [430, 277] width 457 height 61
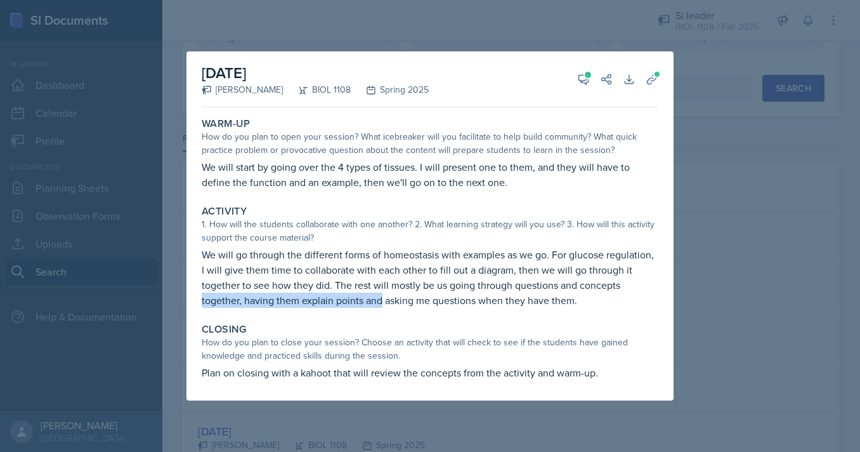
drag, startPoint x: 203, startPoint y: 303, endPoint x: 383, endPoint y: 303, distance: 180.1
click at [383, 303] on p "We will go through the different forms of homeostasis with examples as we go. F…" at bounding box center [430, 277] width 457 height 61
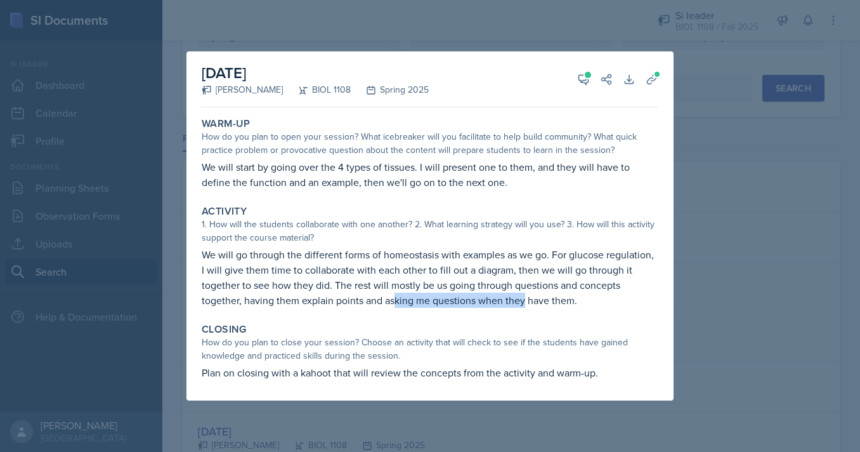
drag, startPoint x: 398, startPoint y: 303, endPoint x: 538, endPoint y: 301, distance: 140.2
click at [538, 302] on p "We will go through the different forms of homeostasis with examples as we go. F…" at bounding box center [430, 277] width 457 height 61
click at [538, 301] on p "We will go through the different forms of homeostasis with examples as we go. F…" at bounding box center [430, 277] width 457 height 61
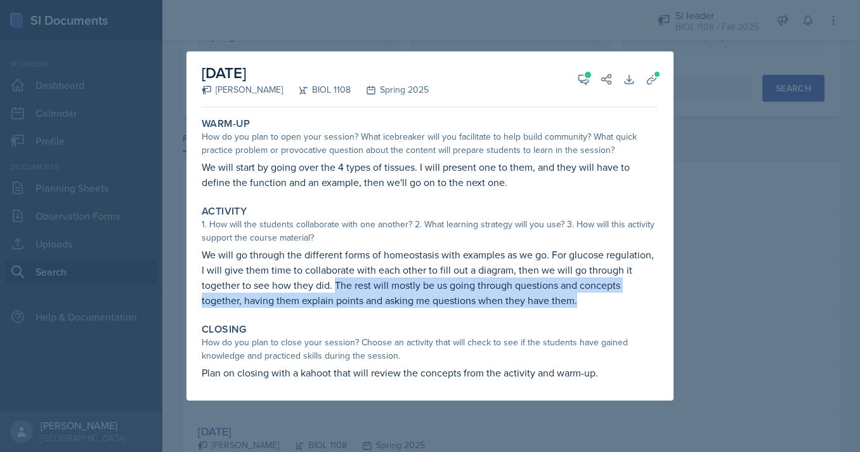
drag, startPoint x: 336, startPoint y: 286, endPoint x: 585, endPoint y: 304, distance: 249.9
click at [585, 304] on p "We will go through the different forms of homeostasis with examples as we go. F…" at bounding box center [430, 277] width 457 height 61
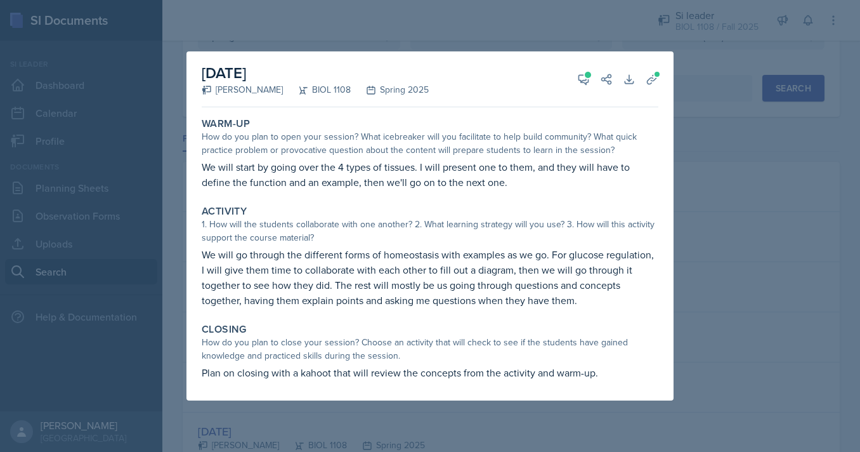
click at [434, 372] on p "Plan on closing with a kahoot that will review the concepts from the activity a…" at bounding box center [430, 372] width 457 height 15
